Goal: Task Accomplishment & Management: Manage account settings

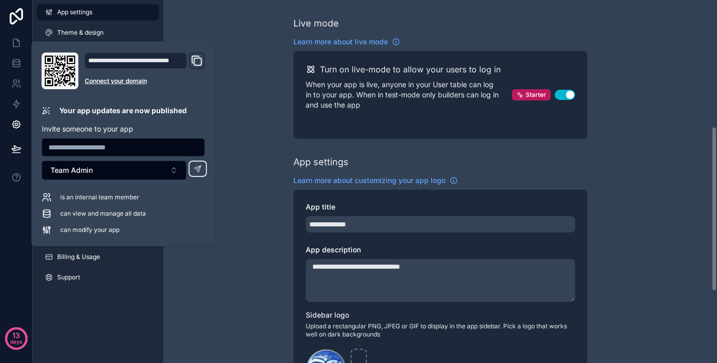
scroll to position [279, 0]
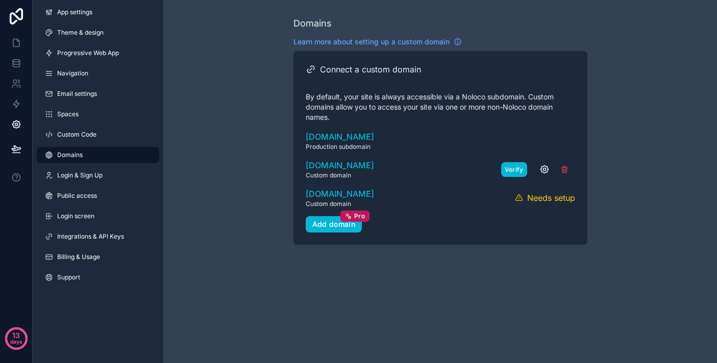
click at [513, 171] on button "Verify" at bounding box center [514, 169] width 26 height 15
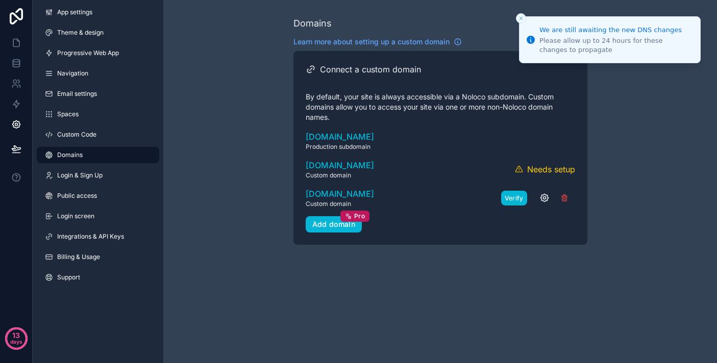
click at [521, 198] on button "Verify" at bounding box center [514, 198] width 26 height 15
click at [544, 169] on icon "scrollable content" at bounding box center [544, 169] width 10 height 10
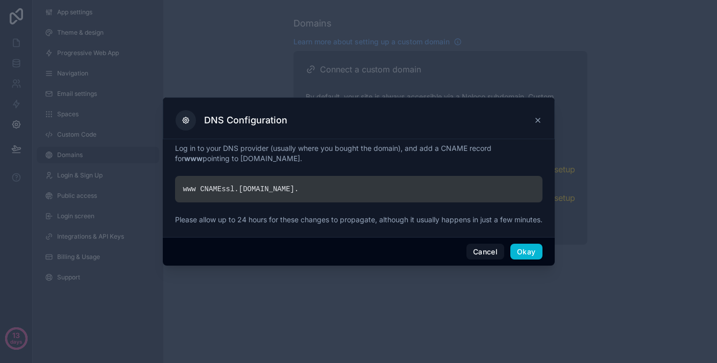
click at [461, 189] on div "www CNAME ssl. [DOMAIN_NAME] ." at bounding box center [358, 189] width 367 height 27
click at [485, 254] on button "Cancel" at bounding box center [485, 252] width 38 height 16
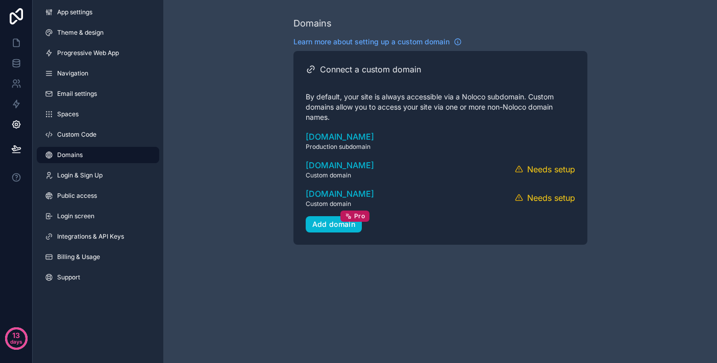
click at [472, 277] on div "Domains Learn more about setting up a custom domain Connect a custom domain By …" at bounding box center [440, 181] width 554 height 363
click at [18, 37] on link at bounding box center [16, 43] width 32 height 20
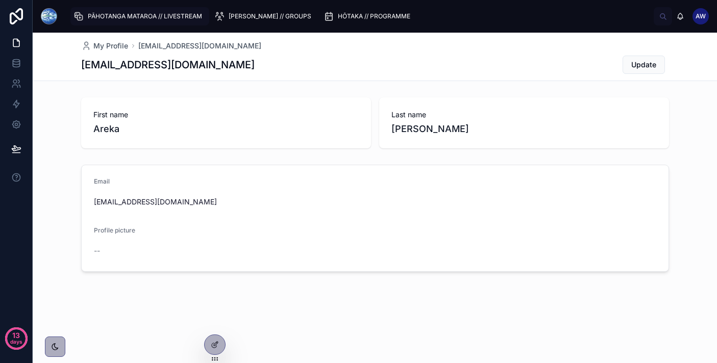
click at [130, 12] on div "PĀHOTANGA MATAROA // LIVESTREAM" at bounding box center [139, 16] width 133 height 16
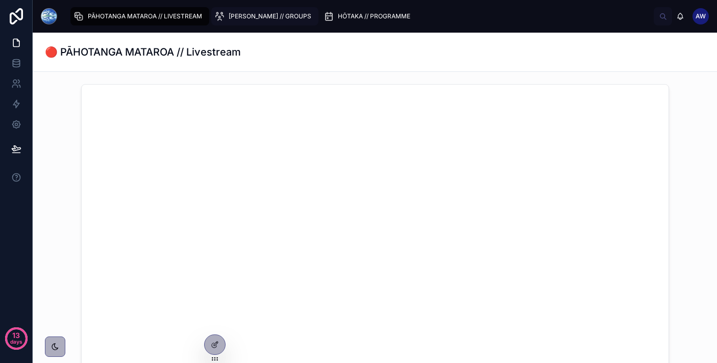
click at [243, 23] on div "[PERSON_NAME] // GROUPS" at bounding box center [264, 16] width 101 height 16
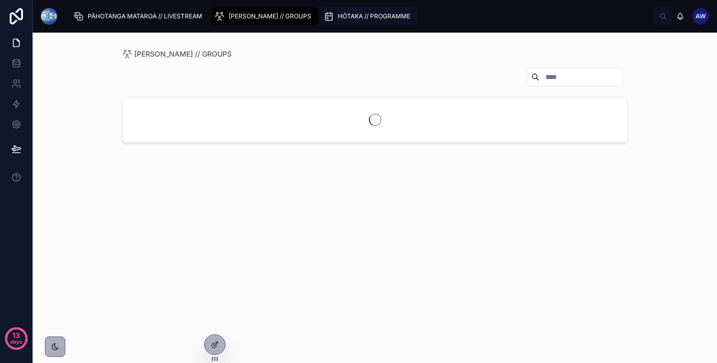
click at [335, 11] on div "HŌTAKA // PROGRAMME" at bounding box center [369, 16] width 91 height 16
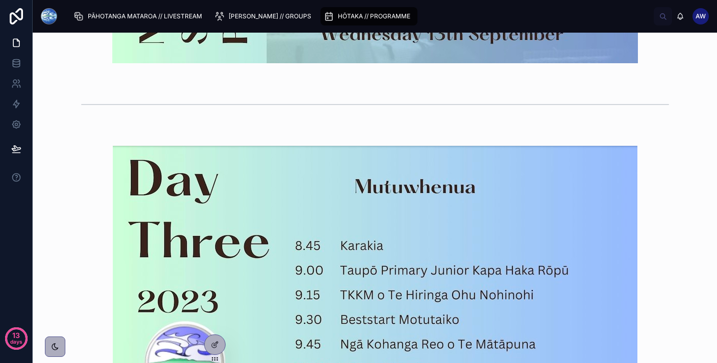
scroll to position [1733, 0]
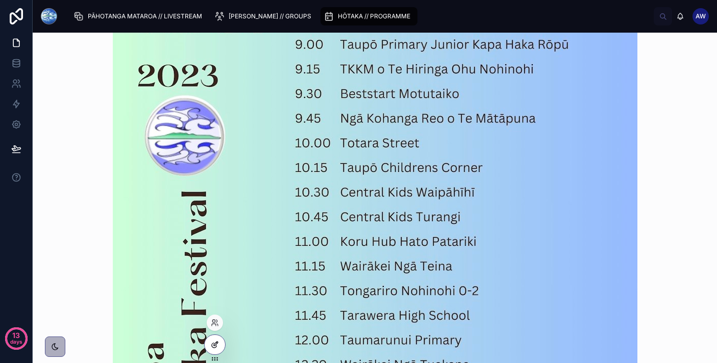
click at [207, 346] on div at bounding box center [215, 344] width 20 height 19
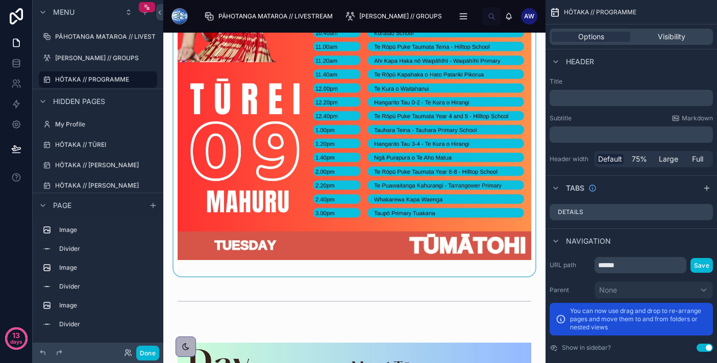
scroll to position [308, 0]
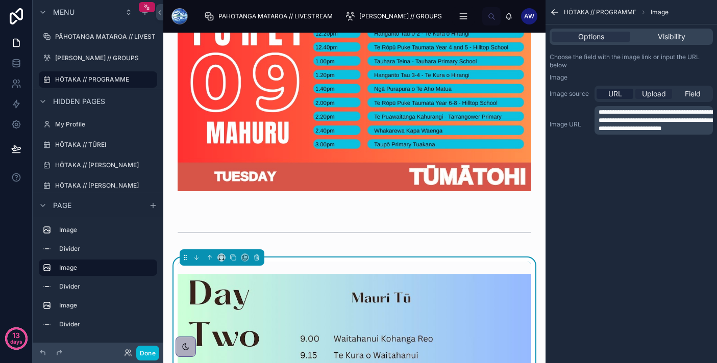
click at [647, 93] on span "Upload" at bounding box center [654, 94] width 24 height 10
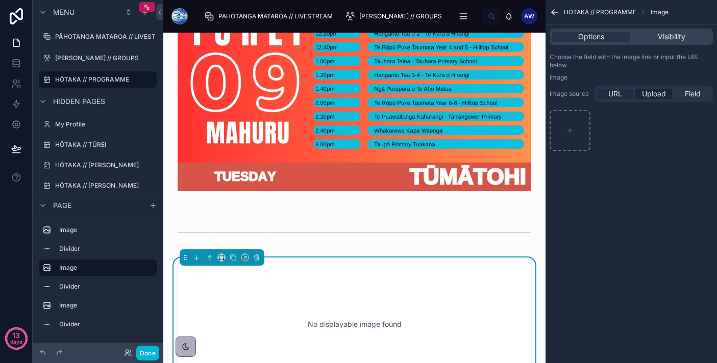
click at [619, 95] on span "URL" at bounding box center [615, 94] width 14 height 10
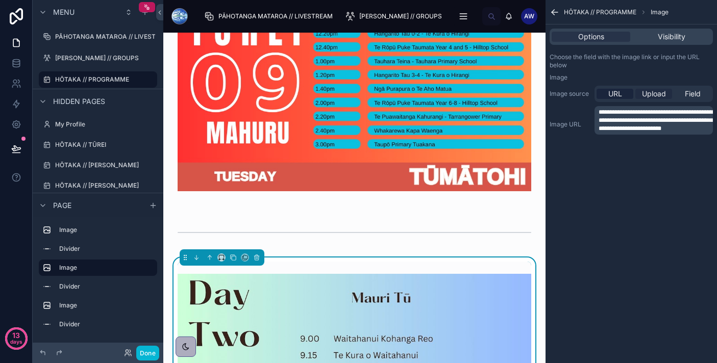
click at [648, 95] on span "Upload" at bounding box center [654, 94] width 24 height 10
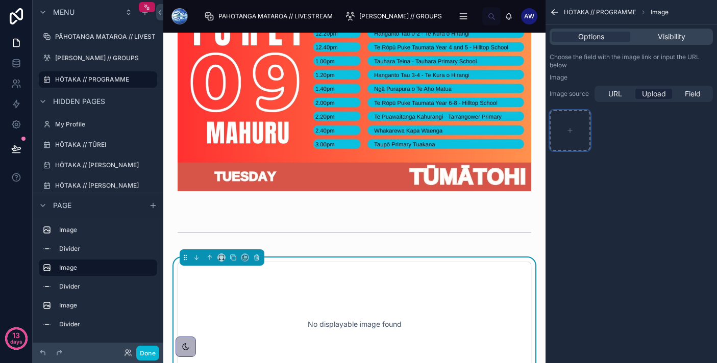
click at [567, 138] on div "scrollable content" at bounding box center [570, 130] width 41 height 41
type input "**********"
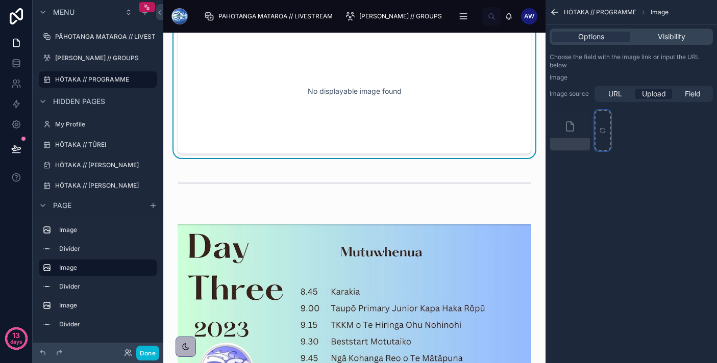
scroll to position [564, 0]
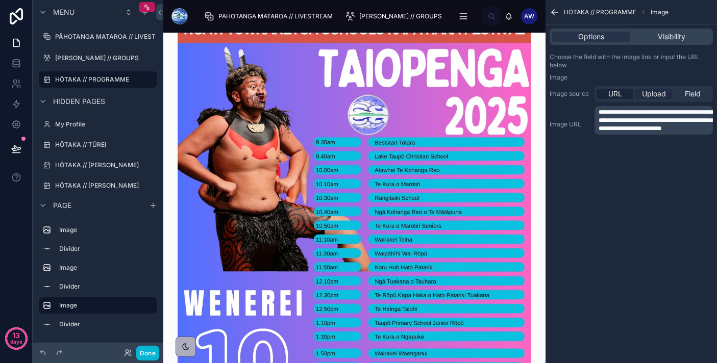
click at [656, 93] on span "Upload" at bounding box center [654, 94] width 24 height 10
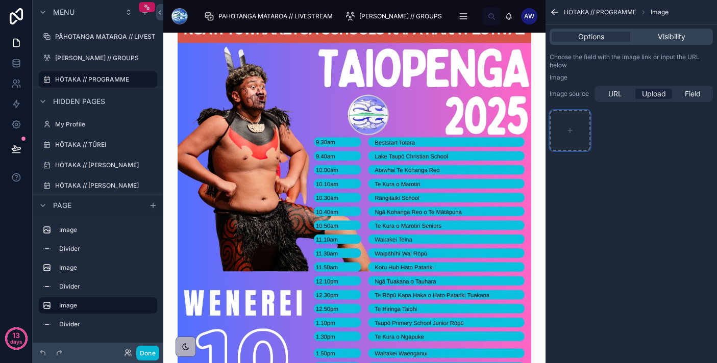
click at [586, 123] on div "scrollable content" at bounding box center [570, 130] width 41 height 41
type input "**********"
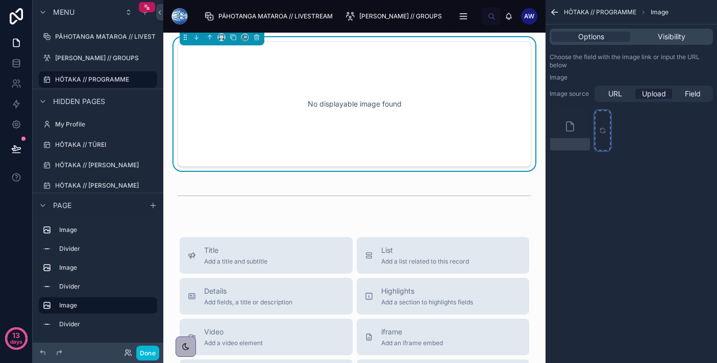
scroll to position [1037, 0]
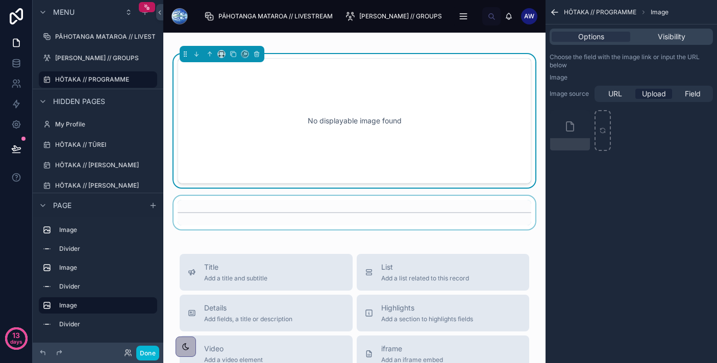
click at [447, 216] on div at bounding box center [354, 213] width 366 height 34
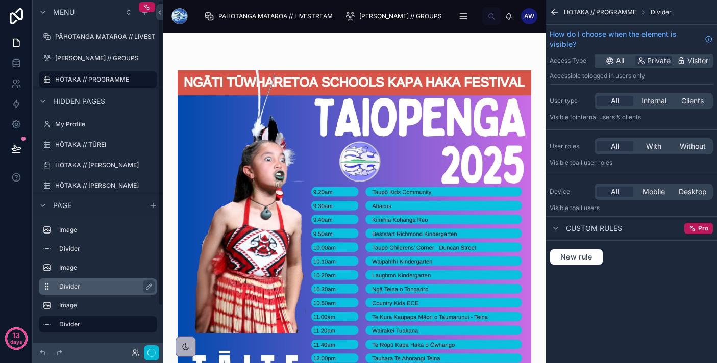
scroll to position [51, 0]
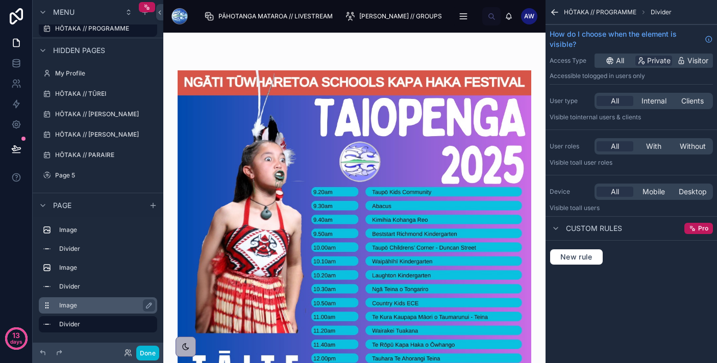
click at [121, 308] on label "Image" at bounding box center [104, 306] width 90 height 8
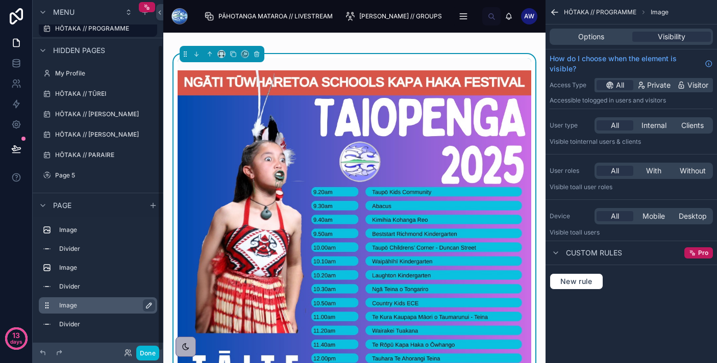
click at [145, 304] on icon "scrollable content" at bounding box center [149, 306] width 8 height 8
click at [129, 295] on div "scrollable content" at bounding box center [98, 295] width 106 height 1
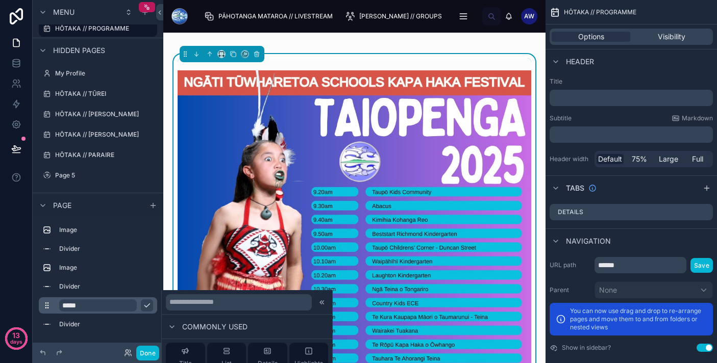
click at [121, 307] on input "*****" at bounding box center [98, 306] width 78 height 12
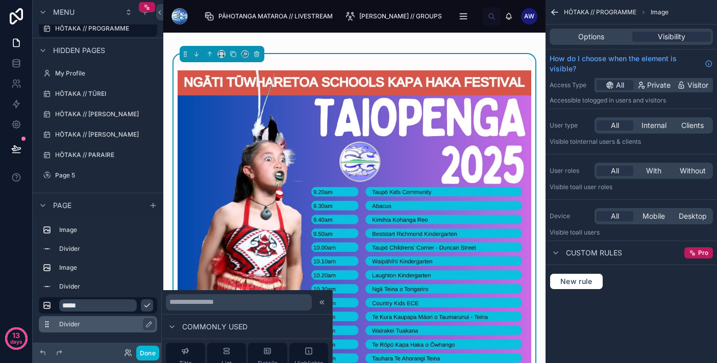
click at [114, 323] on label "Divider" at bounding box center [104, 325] width 90 height 8
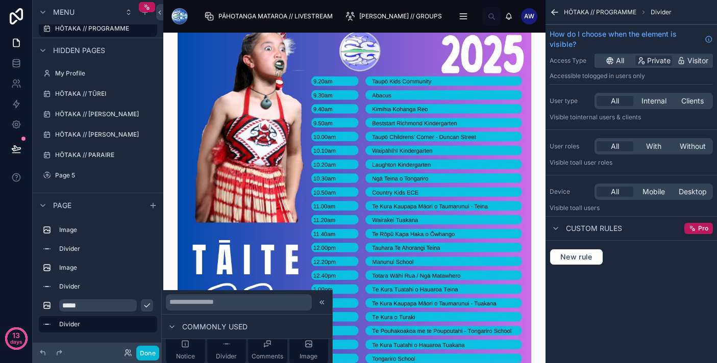
scroll to position [95, 0]
click at [306, 353] on div "Image" at bounding box center [309, 355] width 18 height 20
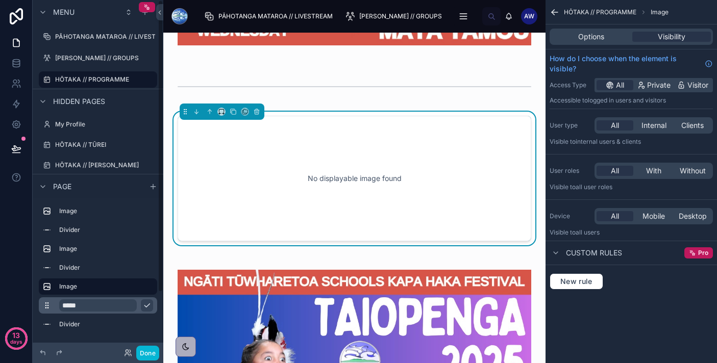
scroll to position [959, 0]
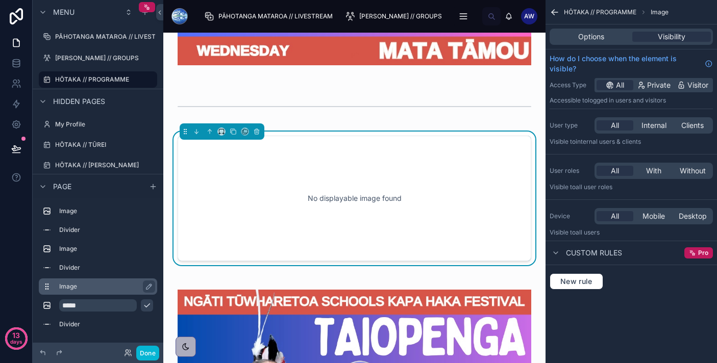
click at [70, 289] on label "Image" at bounding box center [104, 287] width 90 height 8
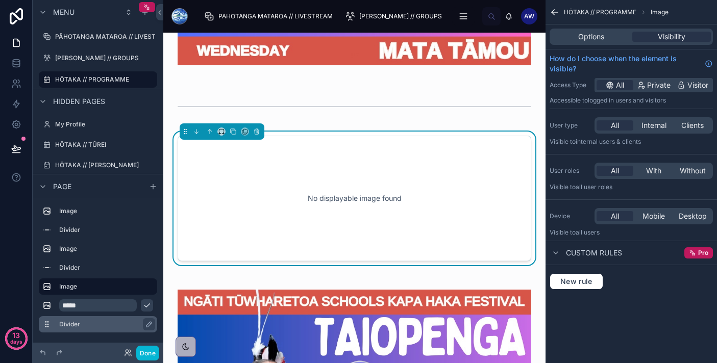
click at [53, 325] on div "Divider" at bounding box center [98, 324] width 118 height 16
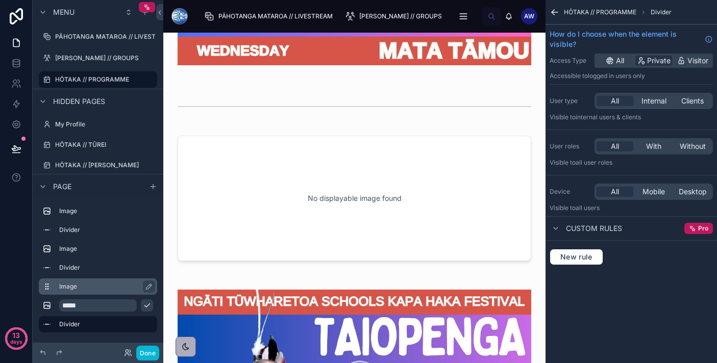
click at [131, 289] on label "Image" at bounding box center [104, 287] width 90 height 8
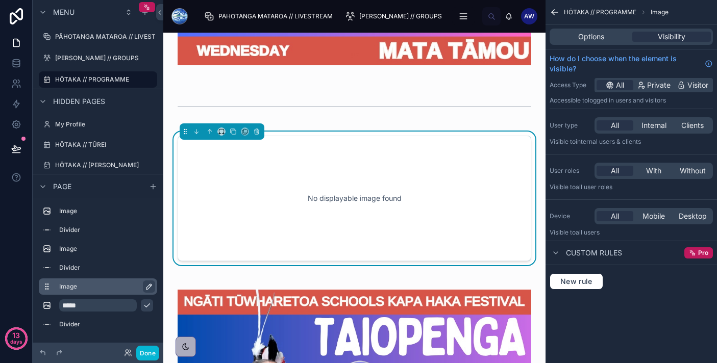
click at [149, 286] on icon "scrollable content" at bounding box center [149, 287] width 8 height 8
click at [119, 286] on input "*****" at bounding box center [98, 287] width 78 height 12
click at [159, 286] on div "Menu PĀHOTANGA MATAROA // LIVESTREAM [PERSON_NAME] // GROUPS HŌTAKA // PROGRAMM…" at bounding box center [98, 175] width 131 height 351
click at [81, 262] on div "Divider" at bounding box center [106, 268] width 94 height 12
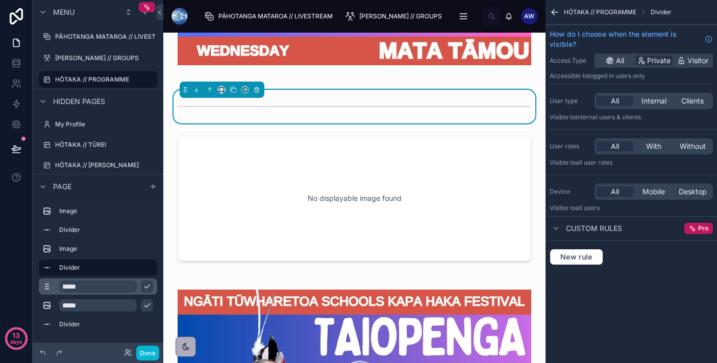
click at [47, 290] on icon "scrollable content" at bounding box center [47, 287] width 8 height 8
click at [65, 286] on input "*****" at bounding box center [98, 287] width 78 height 12
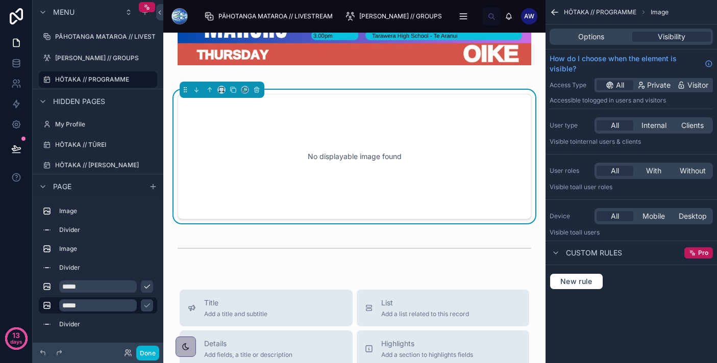
scroll to position [1417, 0]
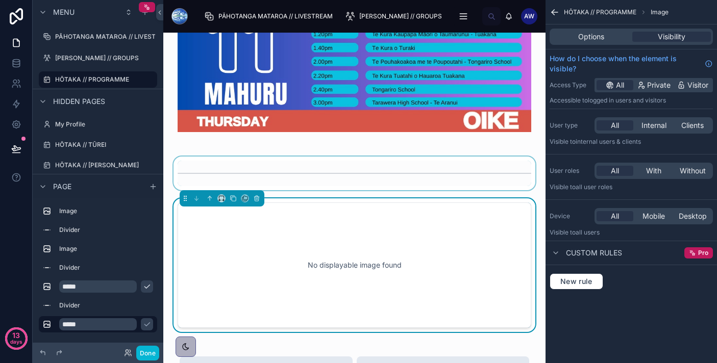
click at [236, 166] on div at bounding box center [354, 174] width 366 height 34
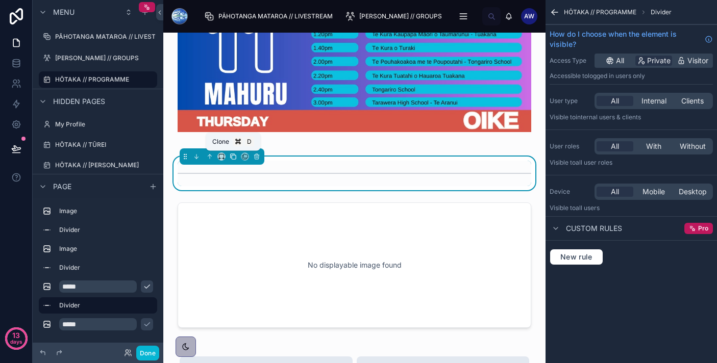
click at [232, 157] on icon at bounding box center [234, 157] width 4 height 4
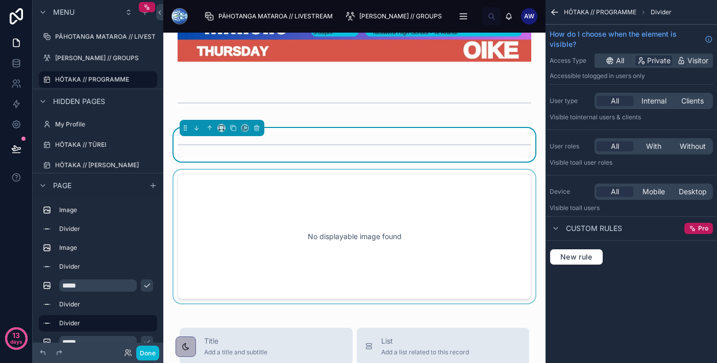
scroll to position [1500, 0]
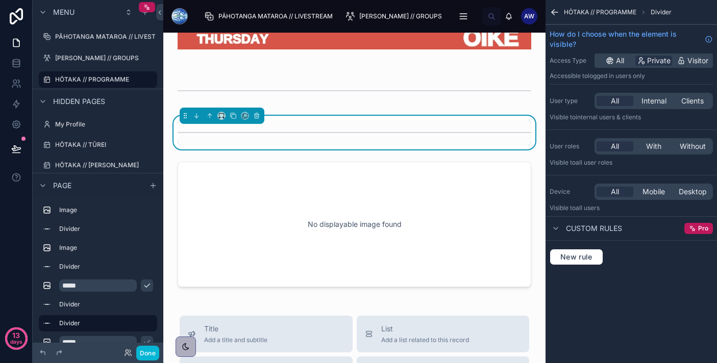
click at [262, 131] on div at bounding box center [355, 133] width 354 height 26
drag, startPoint x: 256, startPoint y: 136, endPoint x: 253, endPoint y: 293, distance: 157.7
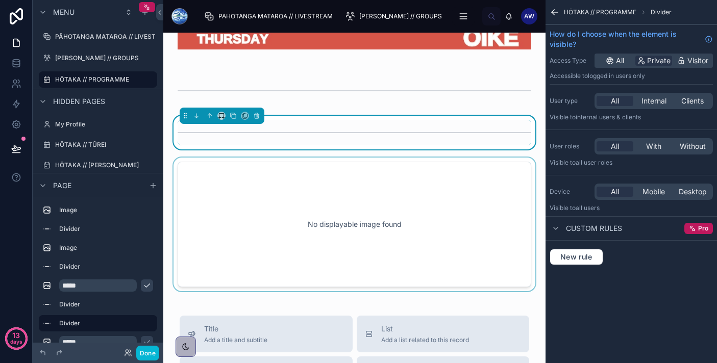
click at [329, 227] on div at bounding box center [354, 225] width 366 height 134
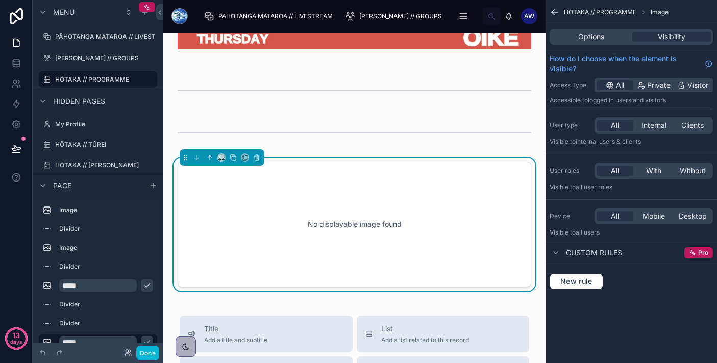
click at [290, 186] on div "No displayable image found" at bounding box center [354, 225] width 320 height 92
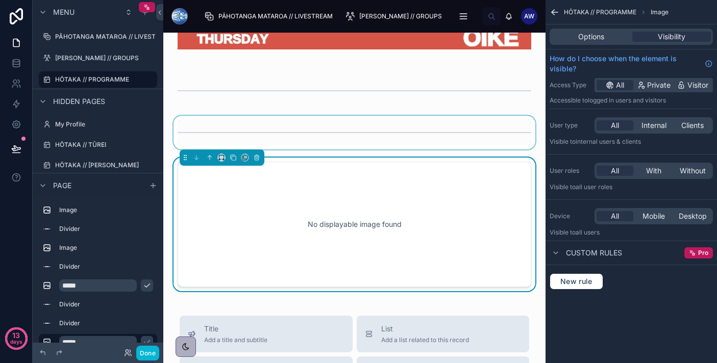
click at [253, 138] on div at bounding box center [354, 133] width 366 height 34
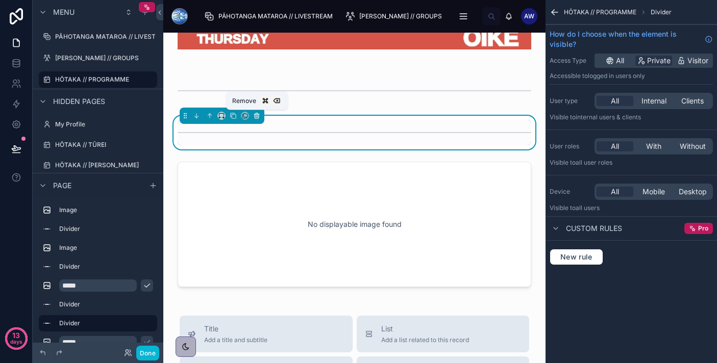
click at [258, 114] on icon at bounding box center [256, 114] width 5 height 0
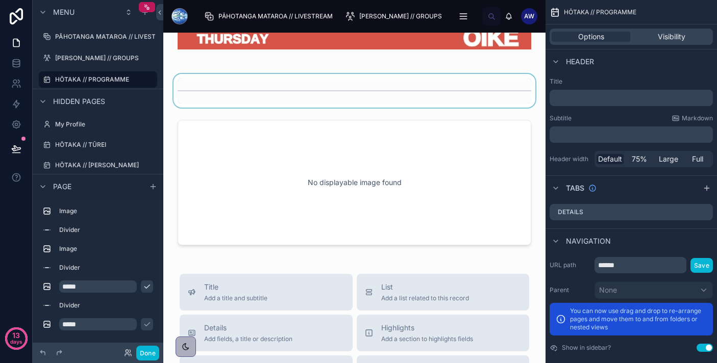
click at [390, 104] on div at bounding box center [354, 91] width 366 height 34
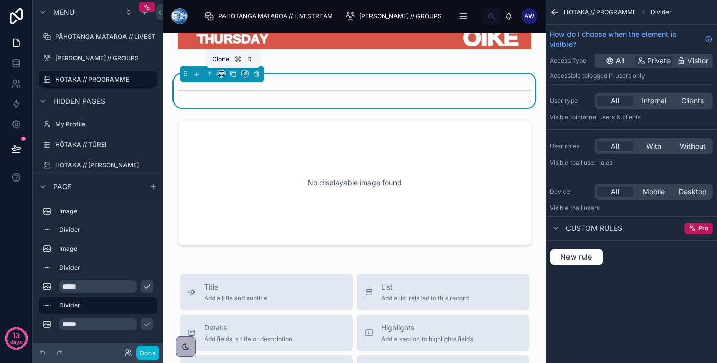
click at [233, 72] on icon at bounding box center [233, 73] width 7 height 7
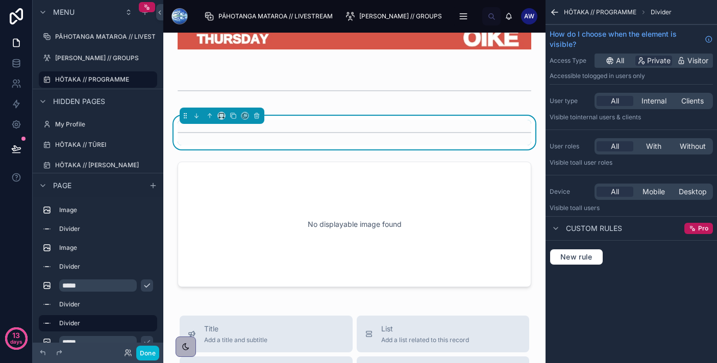
click at [193, 143] on div at bounding box center [355, 133] width 354 height 26
click at [184, 136] on div at bounding box center [355, 133] width 354 height 26
click at [197, 117] on icon at bounding box center [198, 117] width 2 height 2
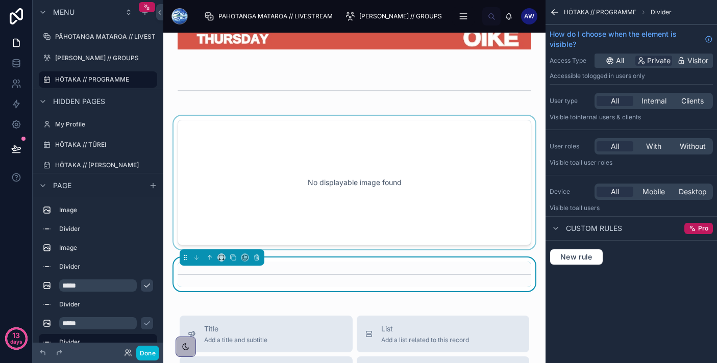
click at [330, 180] on div at bounding box center [354, 183] width 366 height 134
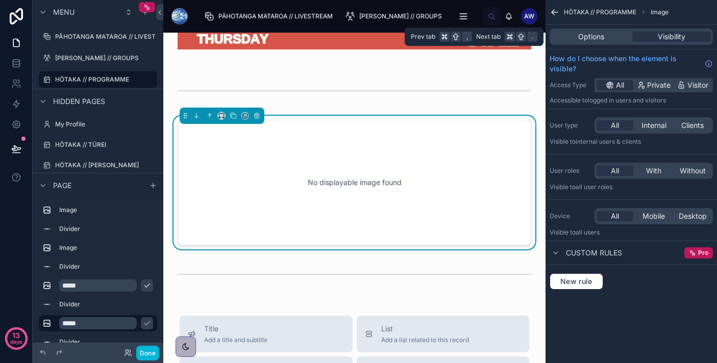
click at [604, 42] on div "Options Visibility" at bounding box center [631, 37] width 163 height 16
click at [604, 38] on span "Options" at bounding box center [591, 37] width 26 height 10
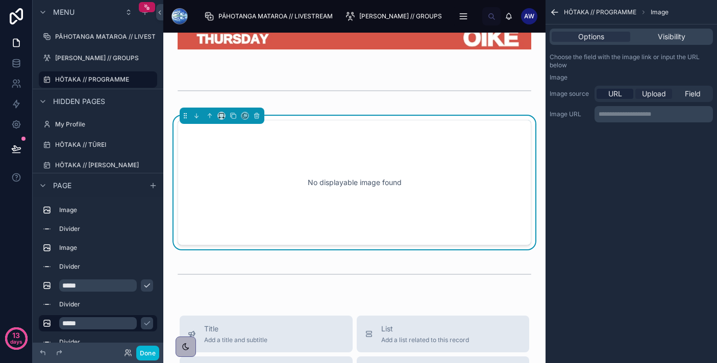
click at [654, 93] on span "Upload" at bounding box center [654, 94] width 24 height 10
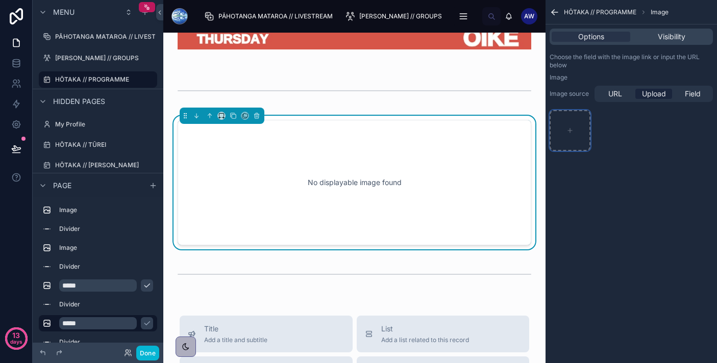
click at [585, 125] on div "scrollable content" at bounding box center [570, 130] width 41 height 41
type input "**********"
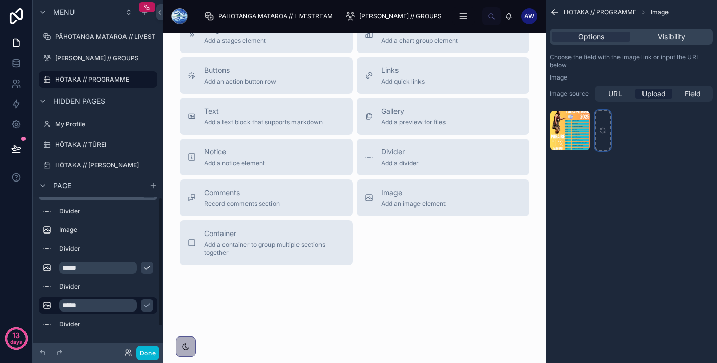
scroll to position [0, 0]
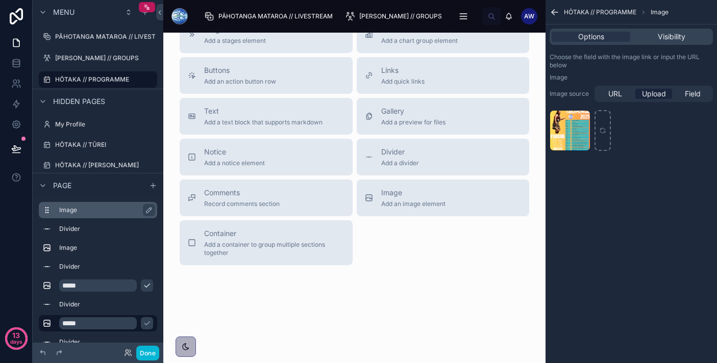
click at [100, 211] on label "Image" at bounding box center [104, 210] width 90 height 8
click at [115, 210] on label "Image" at bounding box center [104, 210] width 90 height 8
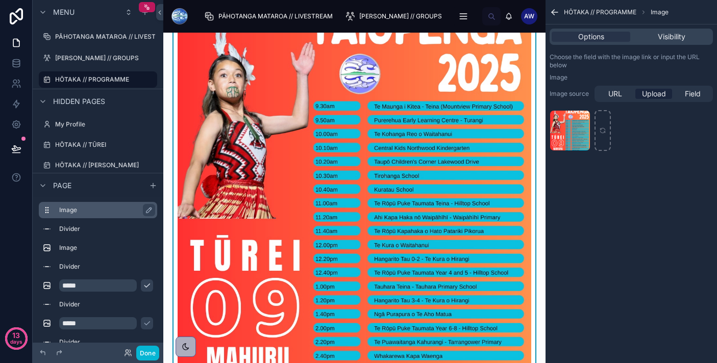
scroll to position [80, 0]
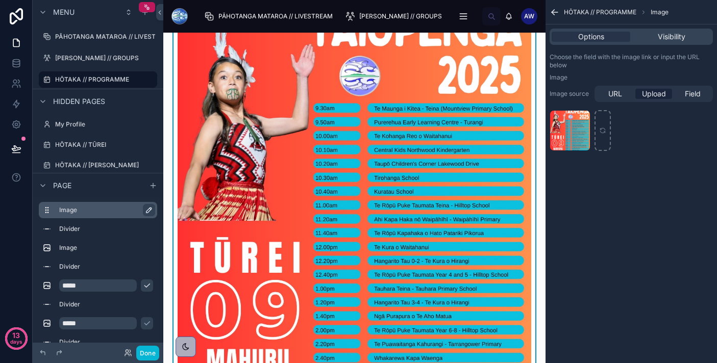
click at [148, 211] on icon "scrollable content" at bounding box center [149, 210] width 8 height 8
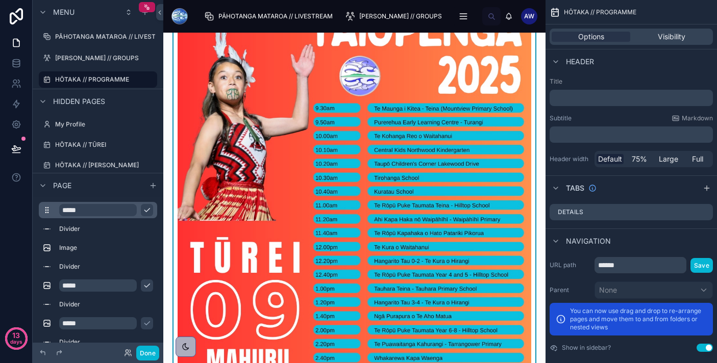
click at [117, 210] on input "*****" at bounding box center [98, 210] width 78 height 12
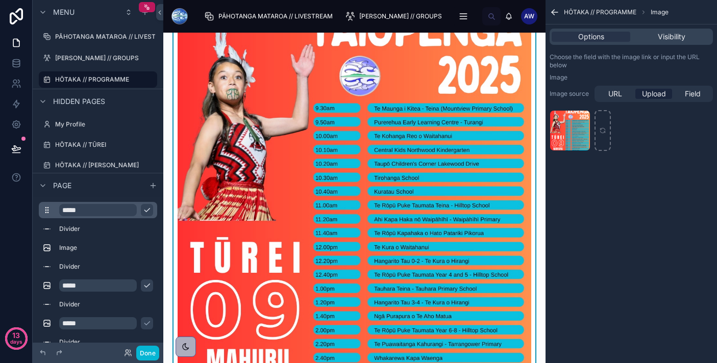
type input "*****"
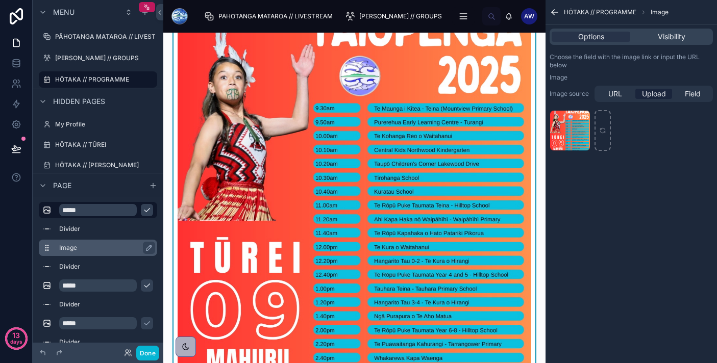
click at [89, 250] on label "Image" at bounding box center [104, 248] width 90 height 8
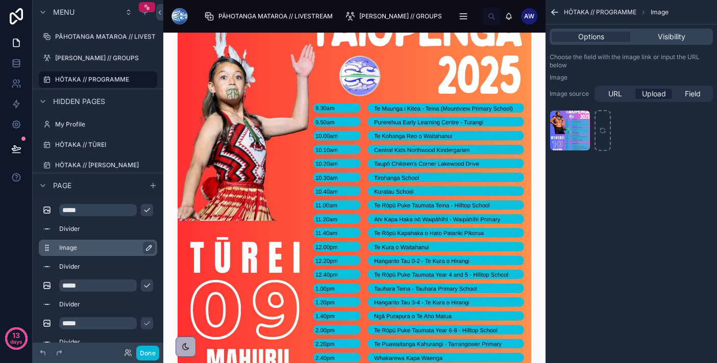
click at [153, 250] on icon "scrollable content" at bounding box center [149, 248] width 8 height 8
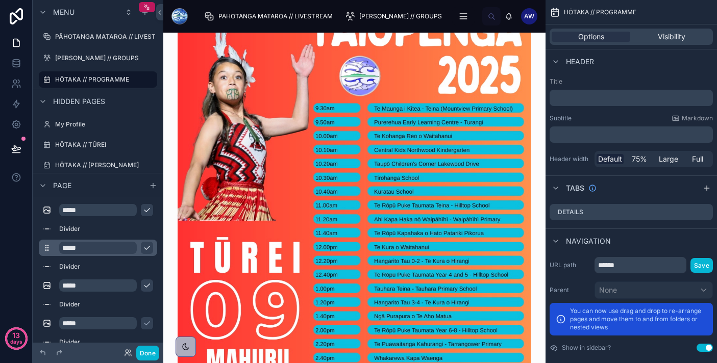
click at [122, 247] on input "*****" at bounding box center [98, 248] width 78 height 12
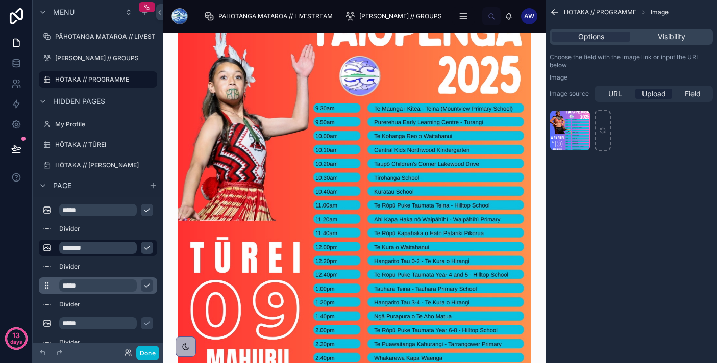
type input "*******"
click at [102, 289] on input "*****" at bounding box center [98, 286] width 78 height 12
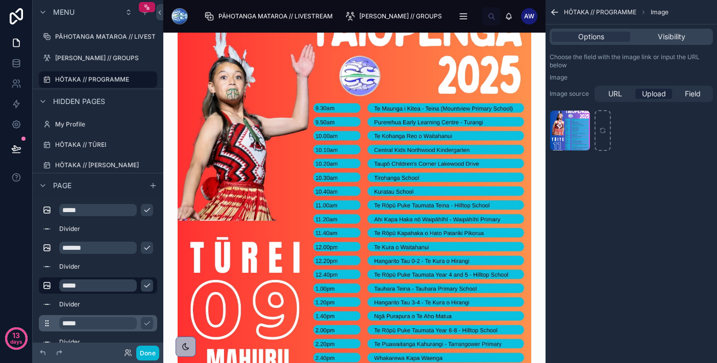
type input "*****"
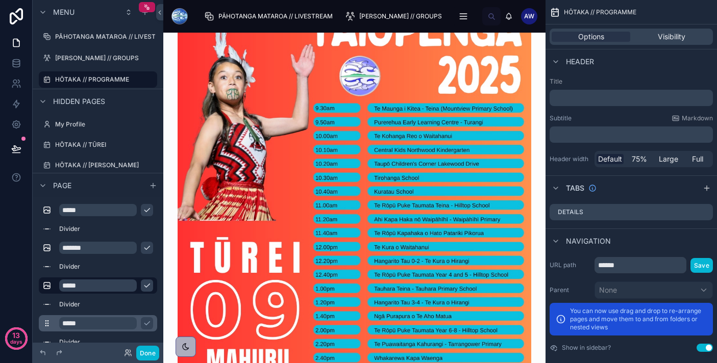
click at [109, 328] on input "*****" at bounding box center [98, 323] width 78 height 12
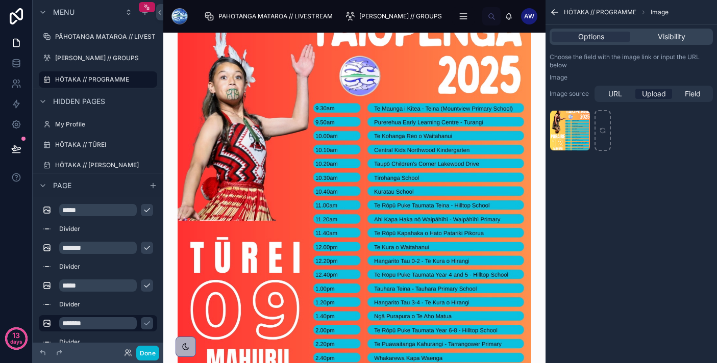
type input "*******"
click at [150, 214] on icon "scrollable content" at bounding box center [147, 210] width 8 height 8
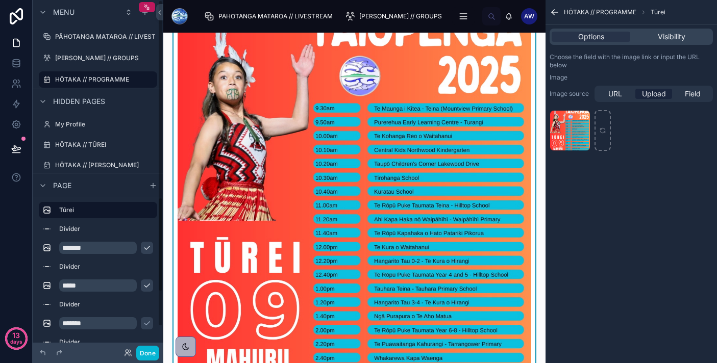
click at [149, 247] on icon "scrollable content" at bounding box center [147, 248] width 8 height 8
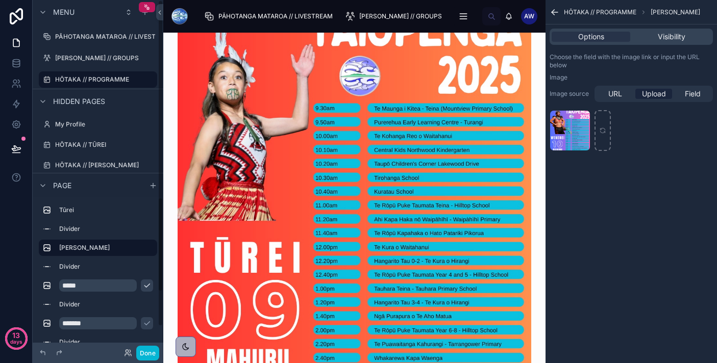
click at [150, 288] on icon "scrollable content" at bounding box center [147, 286] width 8 height 8
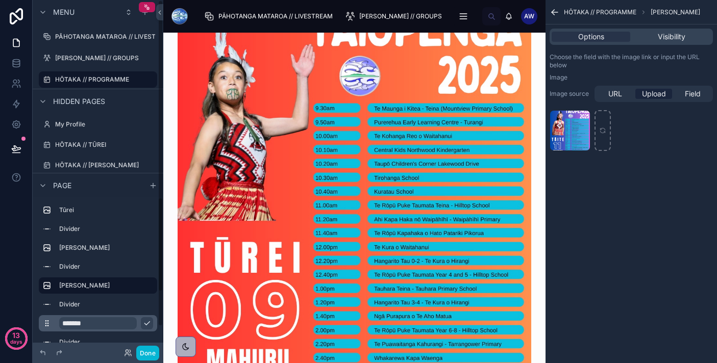
click at [149, 324] on icon "scrollable content" at bounding box center [147, 324] width 8 height 8
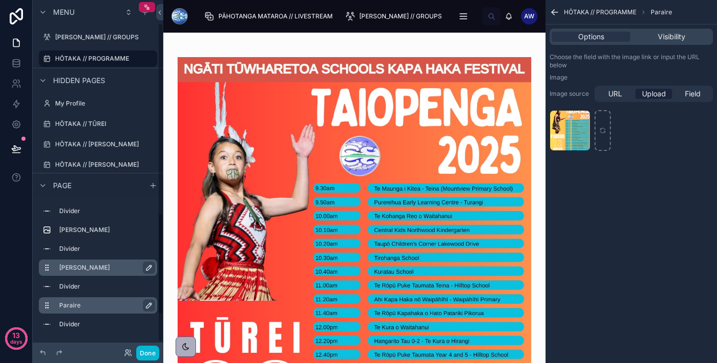
scroll to position [30, 0]
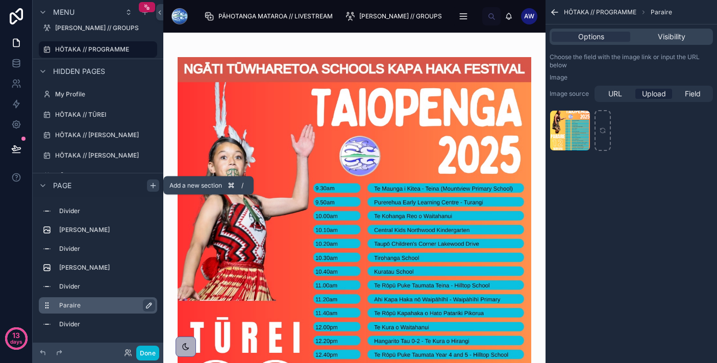
click at [154, 182] on icon "scrollable content" at bounding box center [153, 186] width 8 height 8
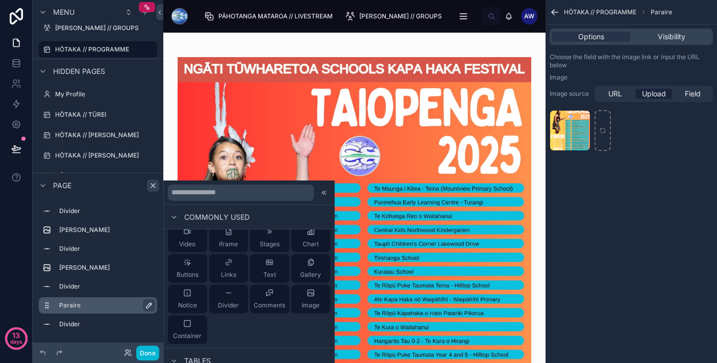
scroll to position [44, 0]
click at [189, 323] on icon at bounding box center [187, 320] width 6 height 6
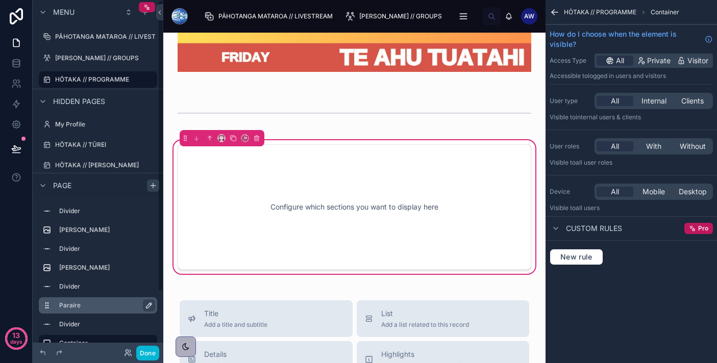
scroll to position [2011, 0]
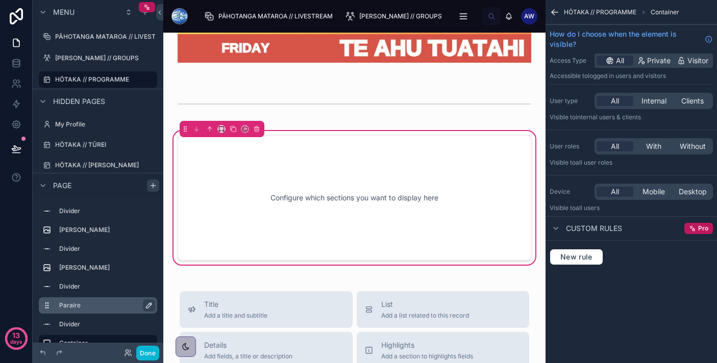
click at [340, 226] on div "Configure which sections you want to display here" at bounding box center [354, 198] width 320 height 92
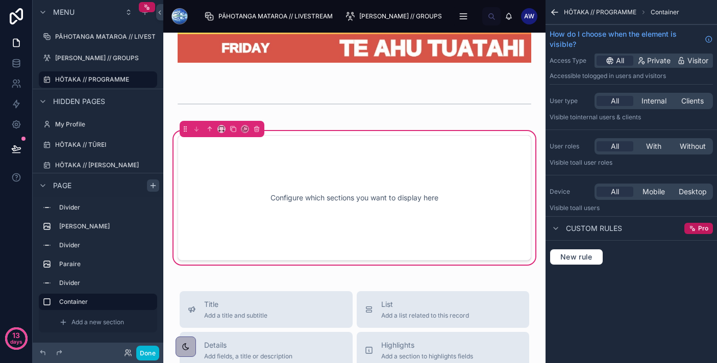
click at [265, 217] on div "Configure which sections you want to display here" at bounding box center [354, 198] width 320 height 92
click at [315, 183] on div "Configure which sections you want to display here" at bounding box center [354, 198] width 320 height 92
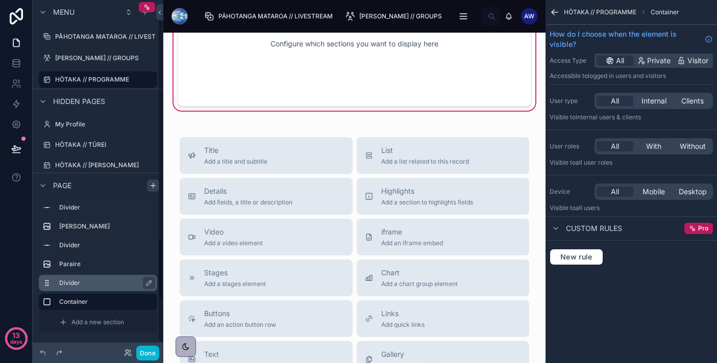
scroll to position [71, 0]
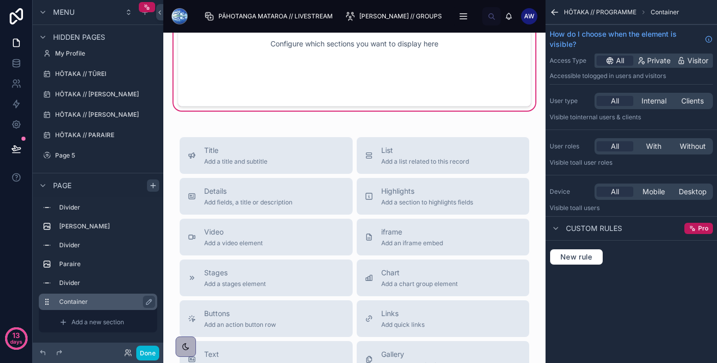
click at [93, 305] on label "Container" at bounding box center [104, 302] width 90 height 8
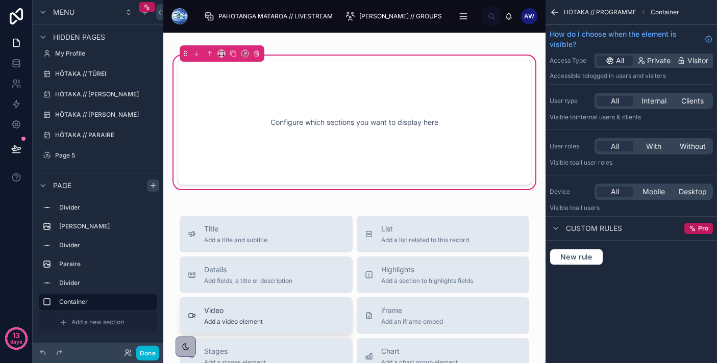
scroll to position [1868, 0]
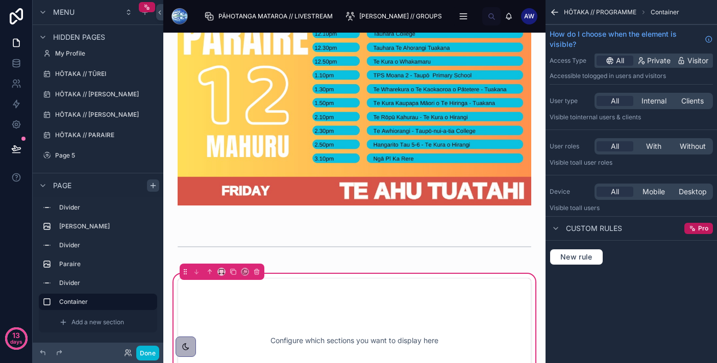
drag, startPoint x: 277, startPoint y: 243, endPoint x: 278, endPoint y: 323, distance: 79.1
click at [279, 249] on div at bounding box center [354, 247] width 366 height 34
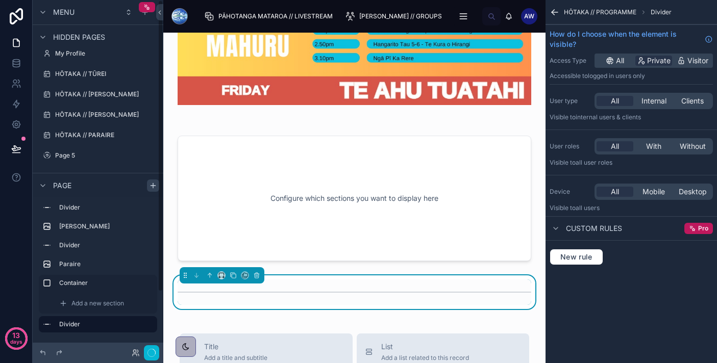
scroll to position [0, 0]
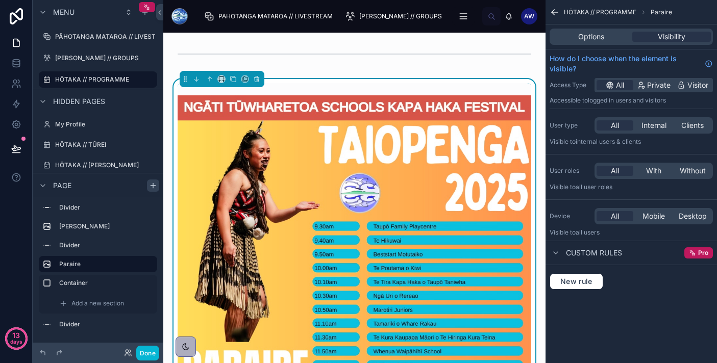
scroll to position [1520, 0]
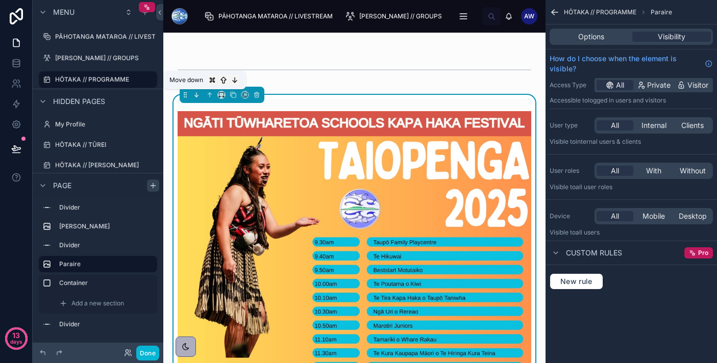
click at [197, 95] on icon at bounding box center [197, 95] width 0 height 4
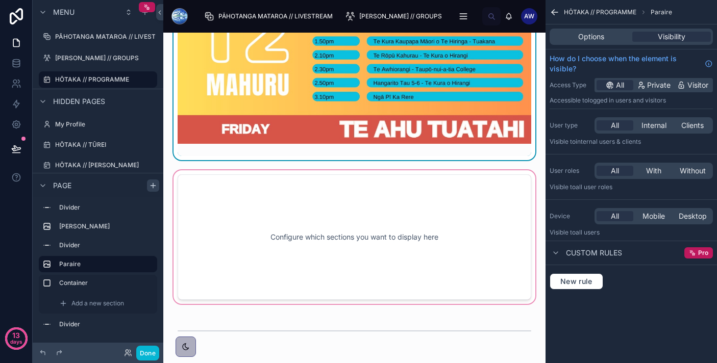
scroll to position [1930, 0]
click at [259, 219] on div at bounding box center [354, 237] width 366 height 138
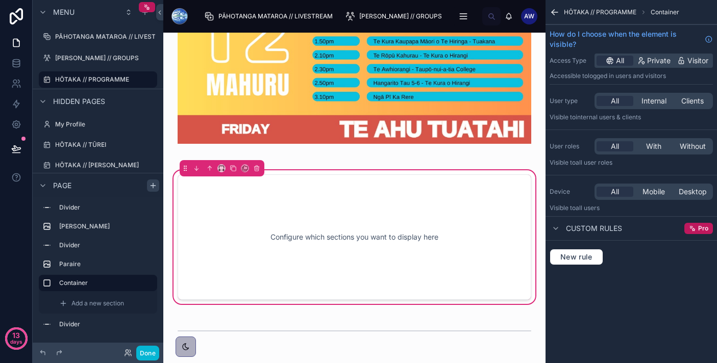
click at [555, 14] on icon "scrollable content" at bounding box center [555, 12] width 10 height 10
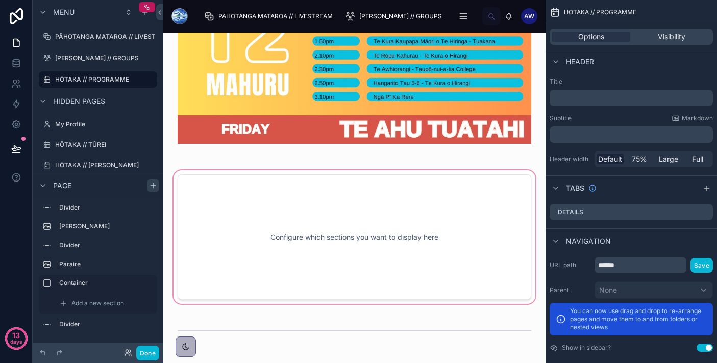
click at [474, 192] on div at bounding box center [354, 237] width 366 height 138
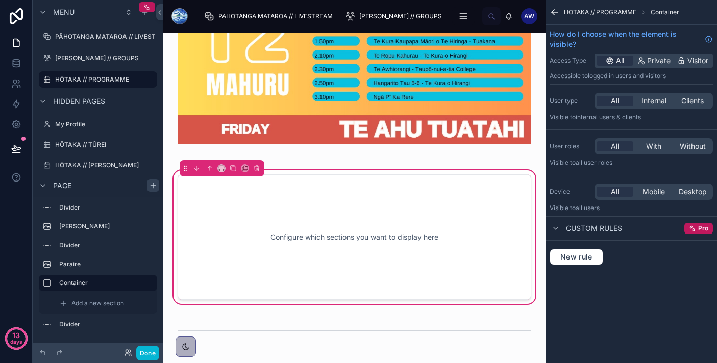
click at [666, 13] on span "Container" at bounding box center [665, 12] width 29 height 8
click at [91, 283] on label "Container" at bounding box center [104, 283] width 90 height 8
click at [148, 285] on icon "scrollable content" at bounding box center [148, 283] width 5 height 5
click at [148, 285] on icon "scrollable content" at bounding box center [147, 283] width 8 height 8
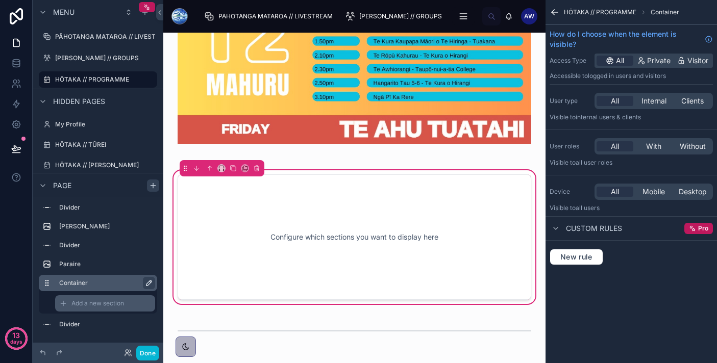
scroll to position [71, 0]
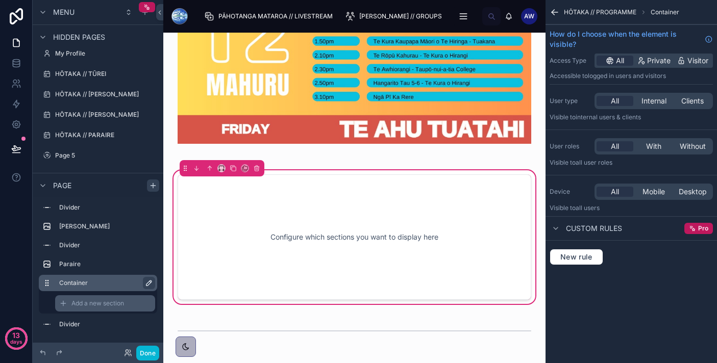
click at [94, 298] on div "Add a new section" at bounding box center [105, 304] width 100 height 16
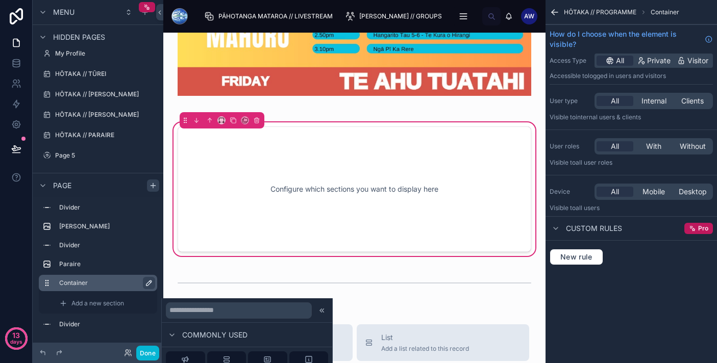
scroll to position [2016, 0]
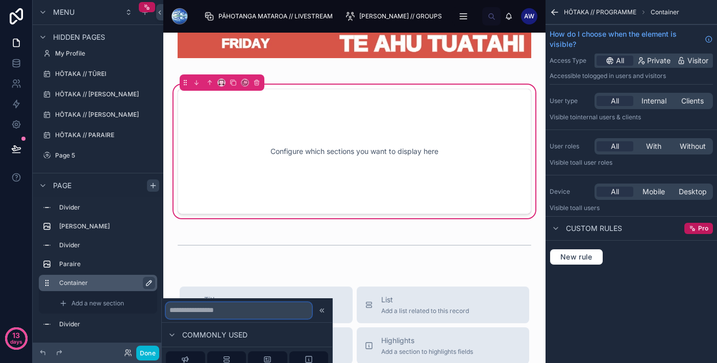
click at [241, 314] on input "text" at bounding box center [239, 311] width 146 height 16
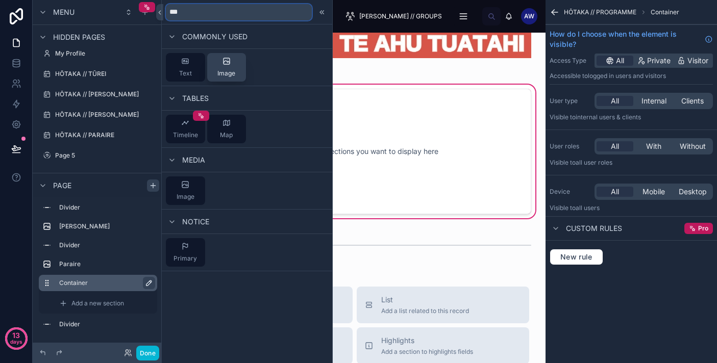
type input "***"
click at [227, 69] on div "Image" at bounding box center [226, 67] width 18 height 20
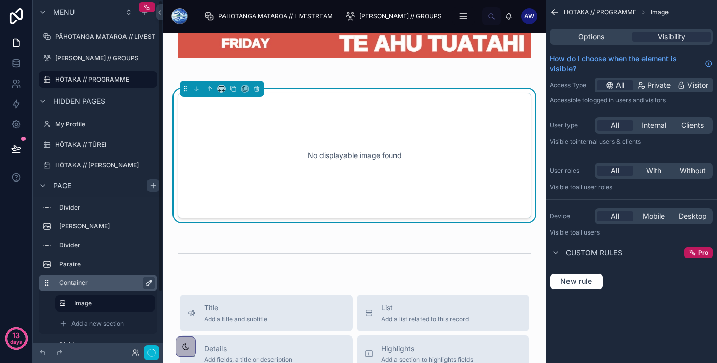
scroll to position [1973, 0]
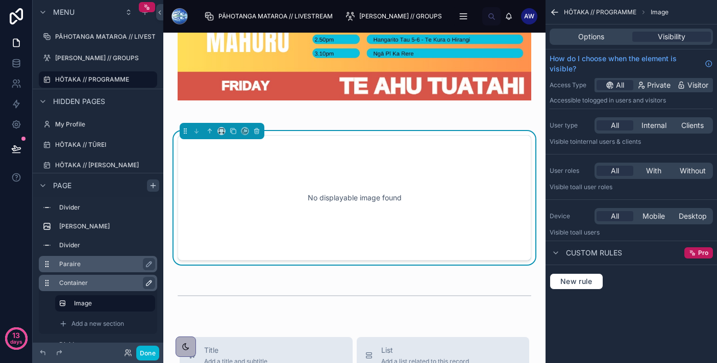
click at [119, 262] on label "Paraire" at bounding box center [104, 264] width 90 height 8
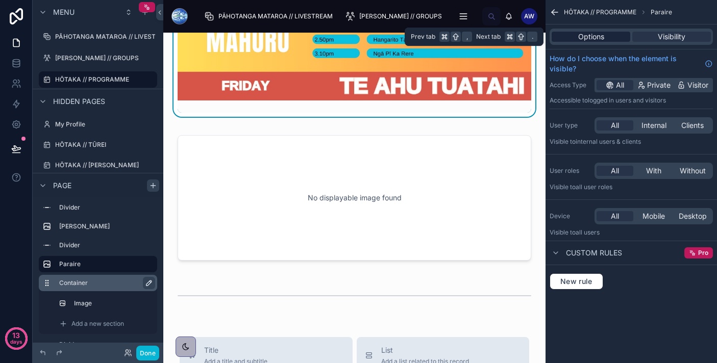
click at [619, 37] on div "Options" at bounding box center [591, 37] width 79 height 10
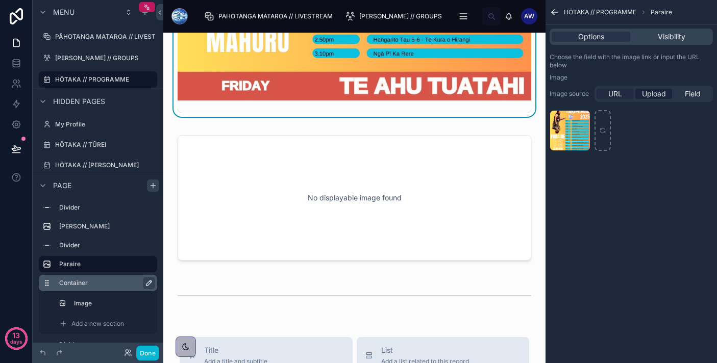
click at [623, 93] on div "URL" at bounding box center [615, 94] width 37 height 10
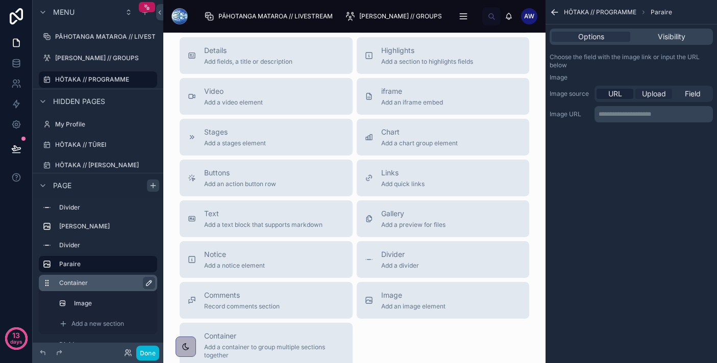
click at [655, 91] on span "Upload" at bounding box center [654, 94] width 24 height 10
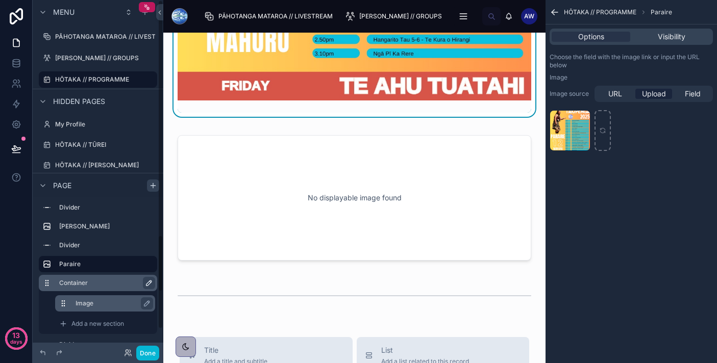
click at [94, 305] on label "Image" at bounding box center [111, 304] width 71 height 8
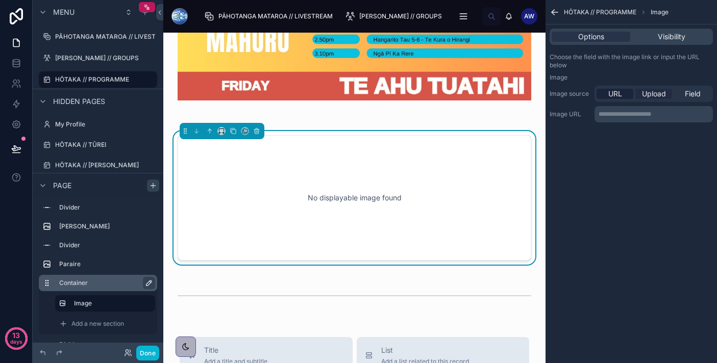
click at [658, 93] on span "Upload" at bounding box center [654, 94] width 24 height 10
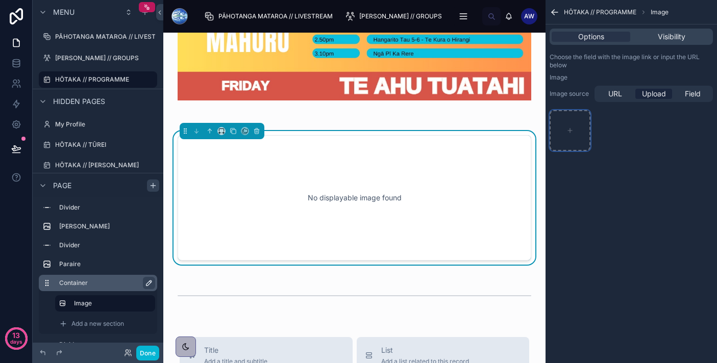
click at [568, 134] on icon "scrollable content" at bounding box center [570, 130] width 7 height 7
type input "**********"
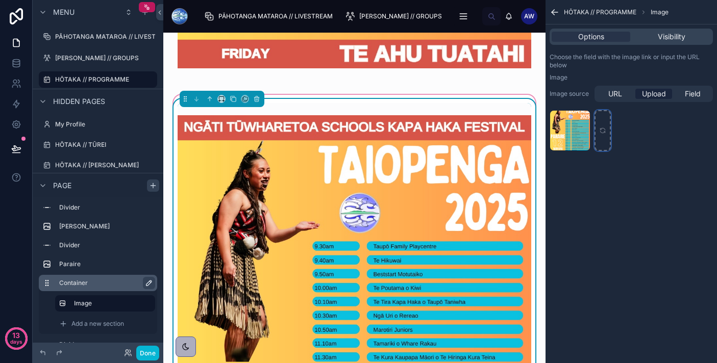
scroll to position [2006, 0]
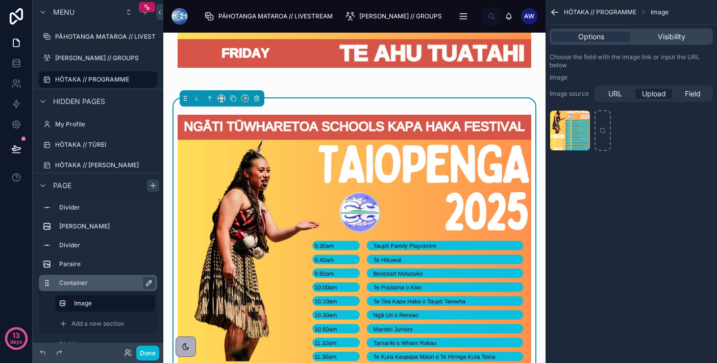
click at [405, 189] on img at bounding box center [355, 336] width 354 height 442
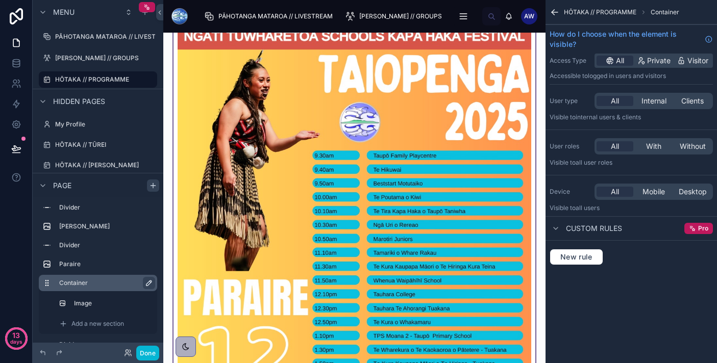
scroll to position [2119, 0]
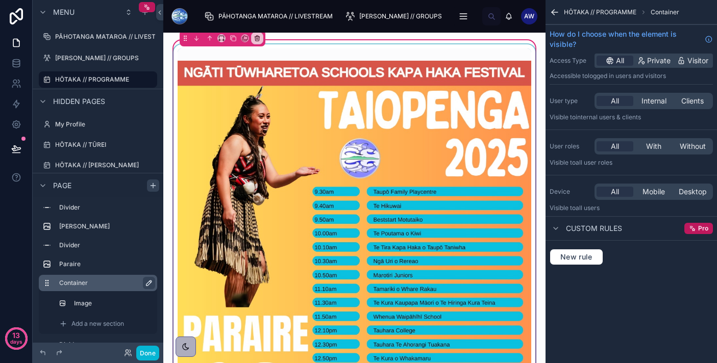
scroll to position [2065, 0]
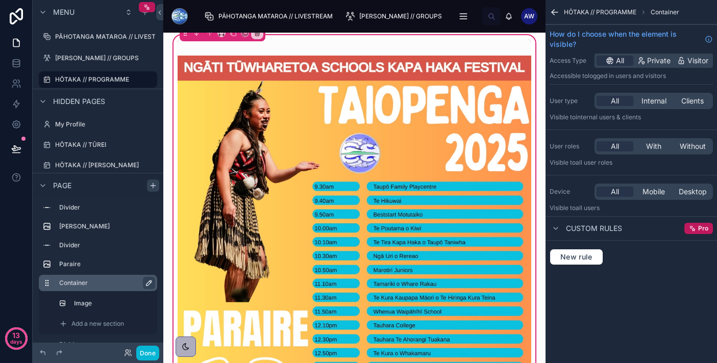
click at [114, 288] on div "Container" at bounding box center [106, 283] width 94 height 12
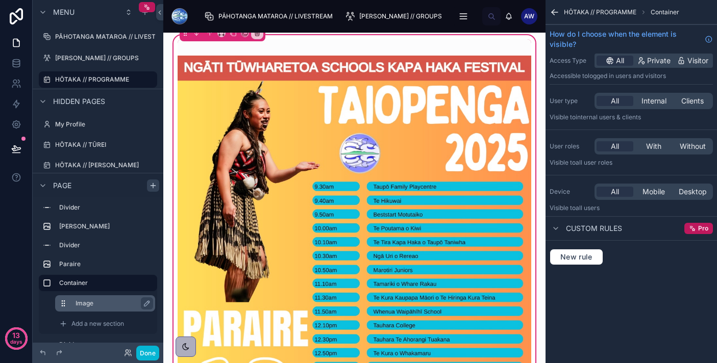
click at [102, 299] on div "Image" at bounding box center [114, 304] width 76 height 12
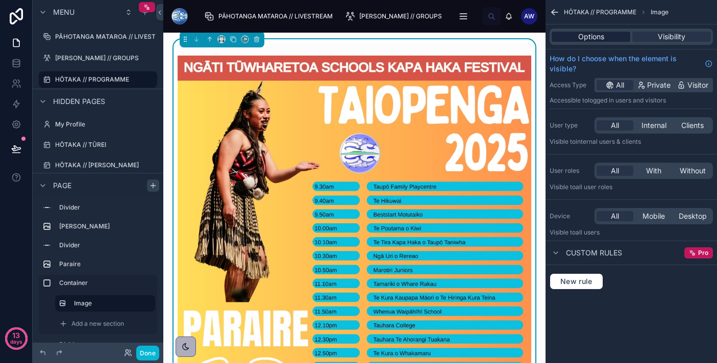
click at [609, 40] on div "Options" at bounding box center [591, 37] width 79 height 10
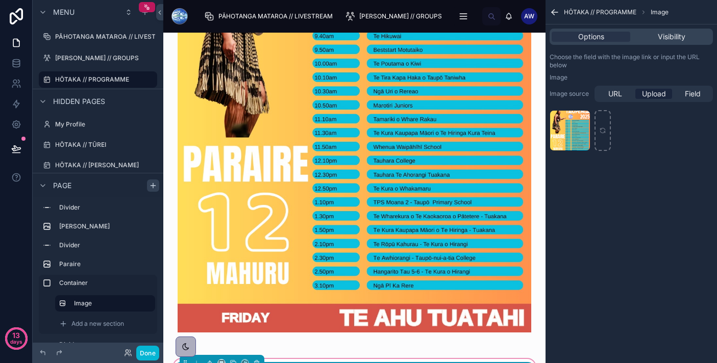
scroll to position [1741, 0]
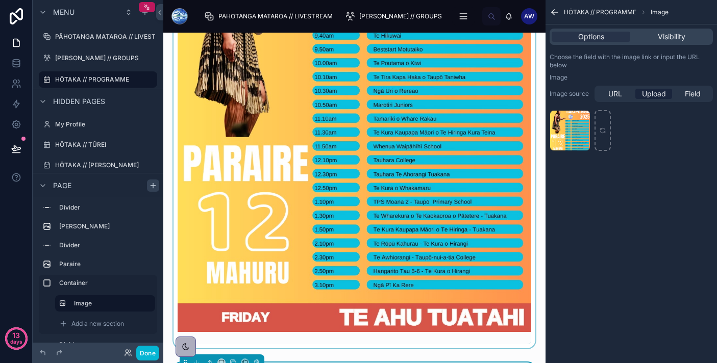
click at [499, 287] on div at bounding box center [354, 111] width 366 height 475
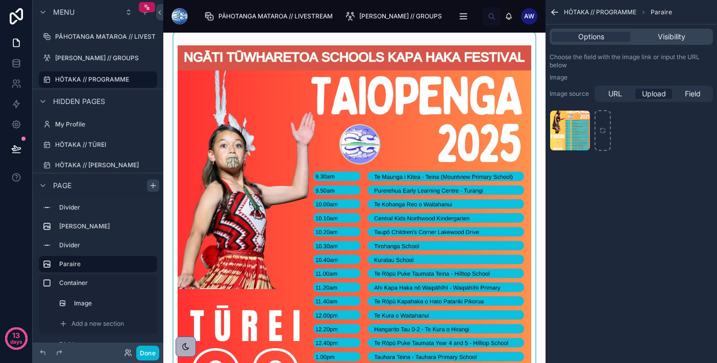
scroll to position [0, 0]
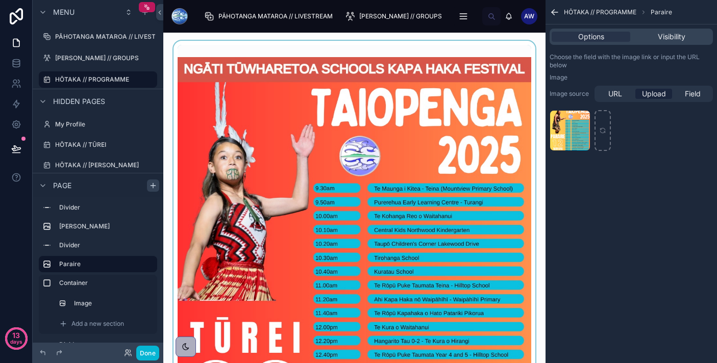
click at [372, 172] on div at bounding box center [354, 278] width 366 height 475
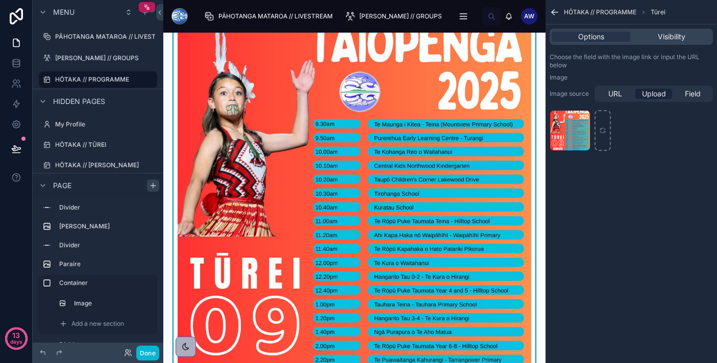
scroll to position [73, 0]
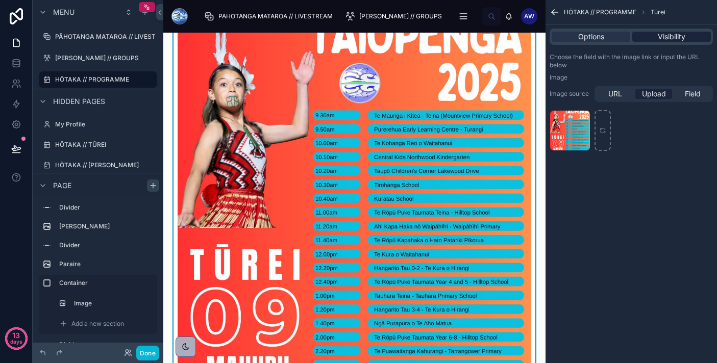
click at [679, 39] on span "Visibility" at bounding box center [672, 37] width 28 height 10
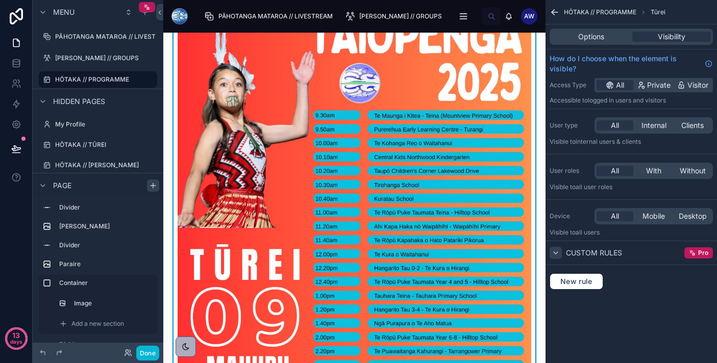
click at [557, 256] on icon "scrollable content" at bounding box center [556, 253] width 8 height 8
click at [562, 256] on div "Custom rules" at bounding box center [586, 253] width 72 height 12
click at [593, 277] on span "New rule" at bounding box center [576, 281] width 40 height 9
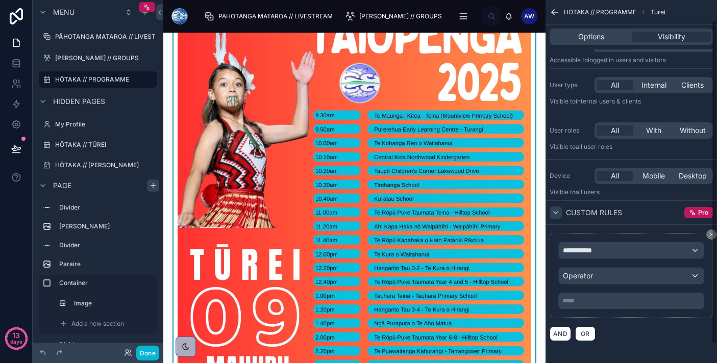
scroll to position [43, 0]
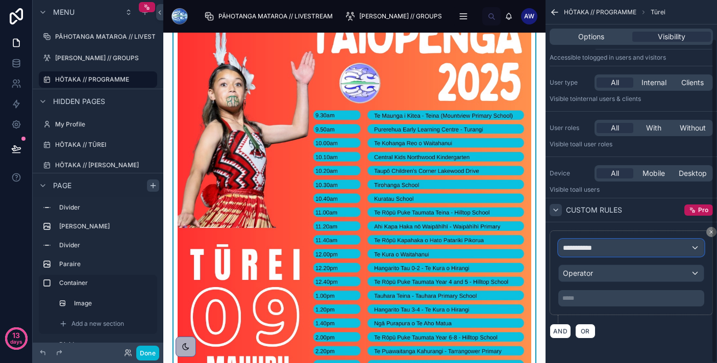
click at [627, 247] on div "**********" at bounding box center [631, 248] width 145 height 16
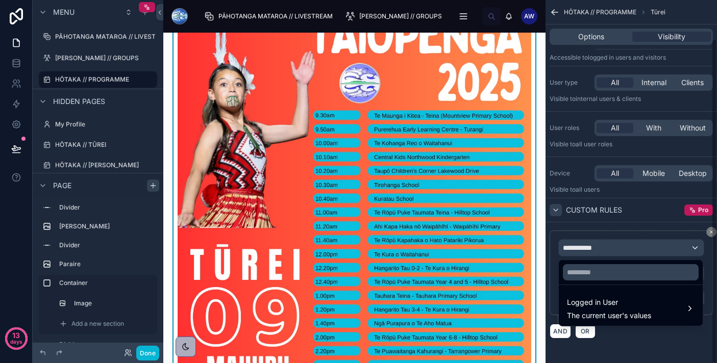
click at [631, 350] on div "scrollable content" at bounding box center [358, 181] width 717 height 363
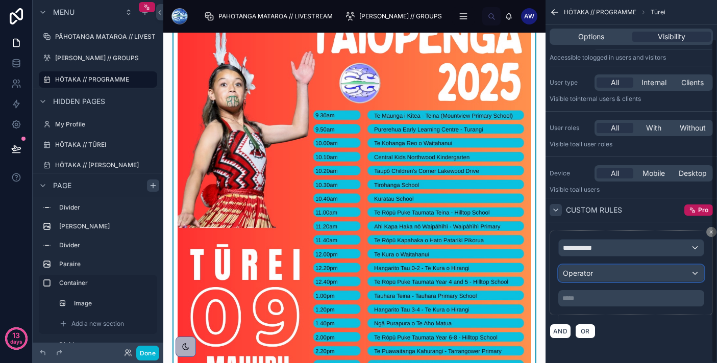
click at [617, 271] on div "Operator" at bounding box center [631, 273] width 145 height 16
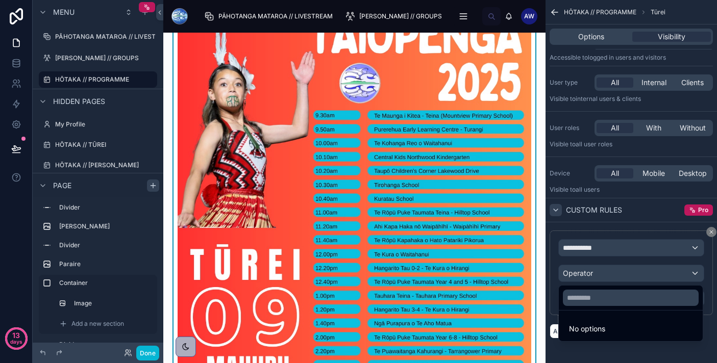
click at [613, 255] on div "scrollable content" at bounding box center [358, 181] width 717 height 363
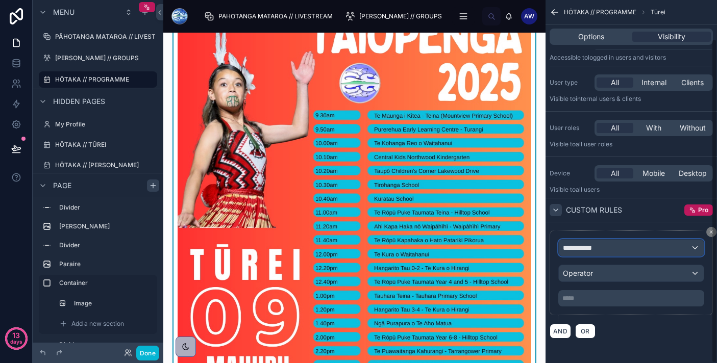
click at [613, 251] on div "**********" at bounding box center [631, 248] width 145 height 16
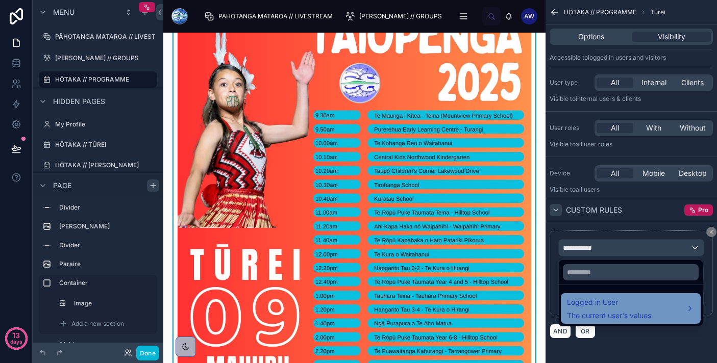
click at [622, 315] on span "The current user's values" at bounding box center [609, 316] width 84 height 10
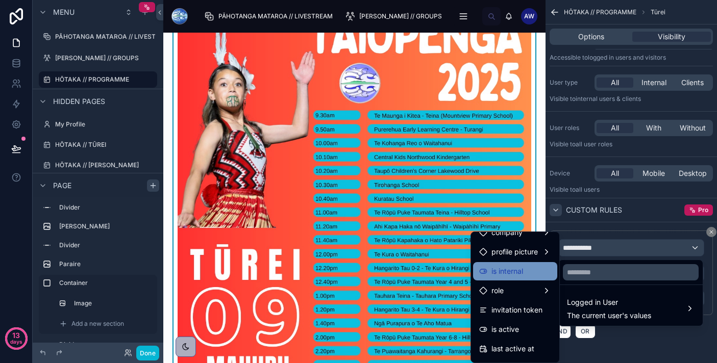
scroll to position [0, 0]
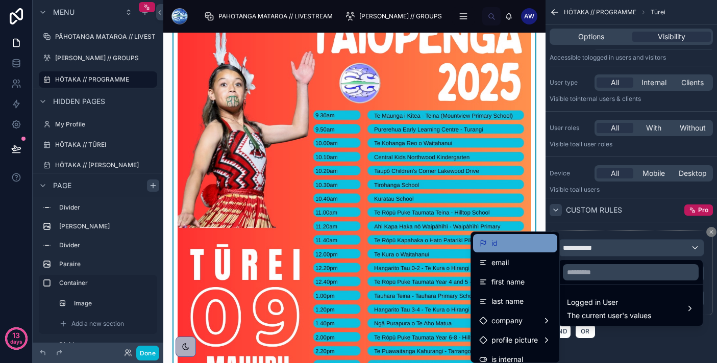
click at [526, 244] on div "id" at bounding box center [515, 243] width 72 height 12
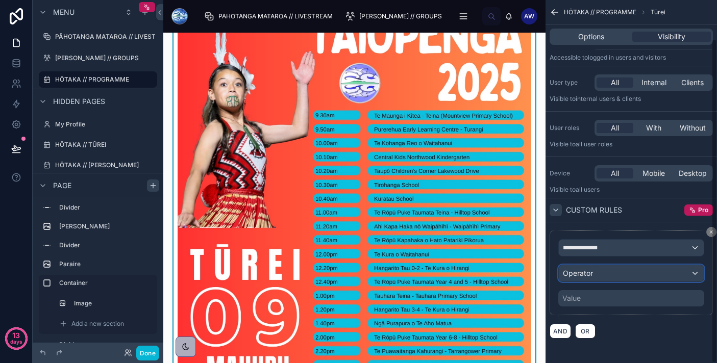
click at [630, 277] on div "Operator" at bounding box center [631, 273] width 145 height 16
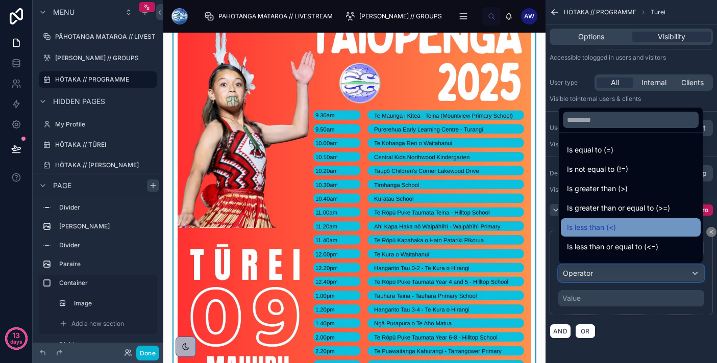
scroll to position [72, 0]
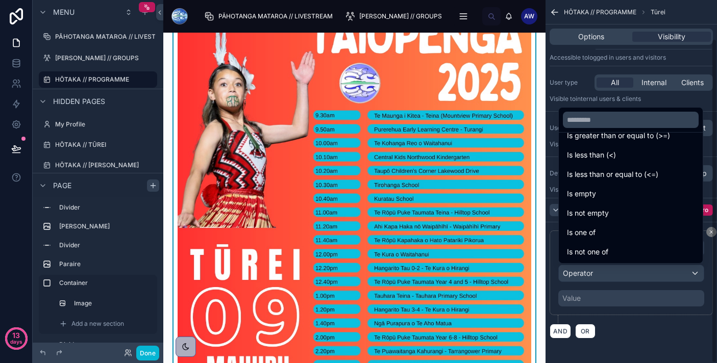
click at [645, 303] on div "scrollable content" at bounding box center [358, 181] width 717 height 363
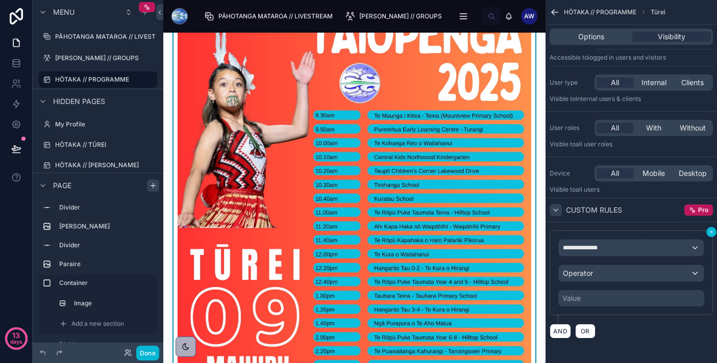
click at [708, 233] on icon "scrollable content" at bounding box center [711, 232] width 6 height 6
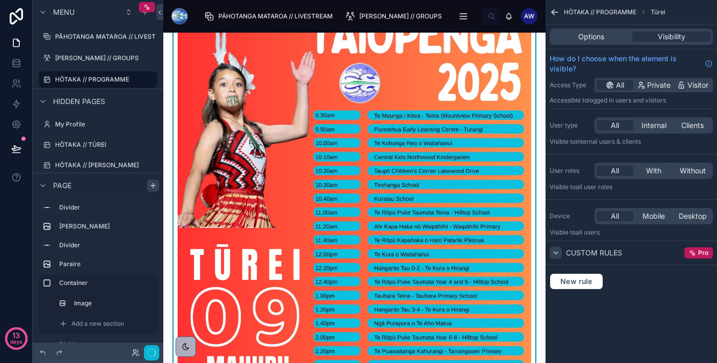
scroll to position [0, 0]
click at [596, 39] on span "Options" at bounding box center [591, 37] width 26 height 10
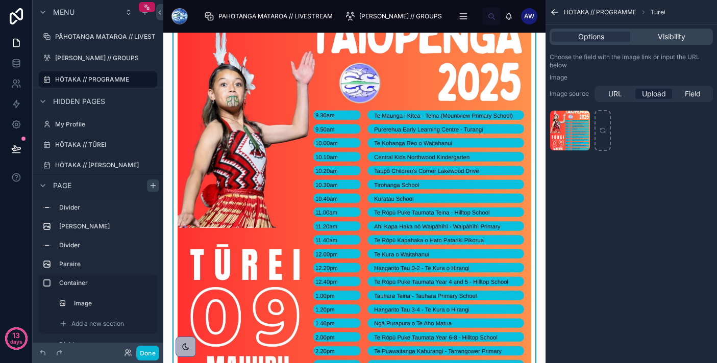
click at [430, 83] on img at bounding box center [355, 205] width 354 height 442
click at [155, 187] on icon "scrollable content" at bounding box center [153, 186] width 8 height 8
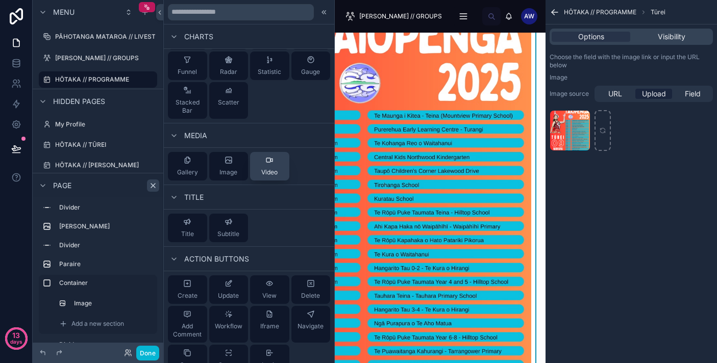
scroll to position [369, 0]
click at [189, 168] on div "Gallery" at bounding box center [187, 168] width 21 height 20
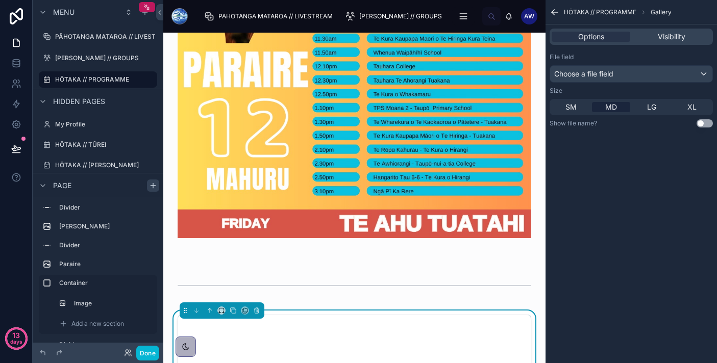
scroll to position [2504, 0]
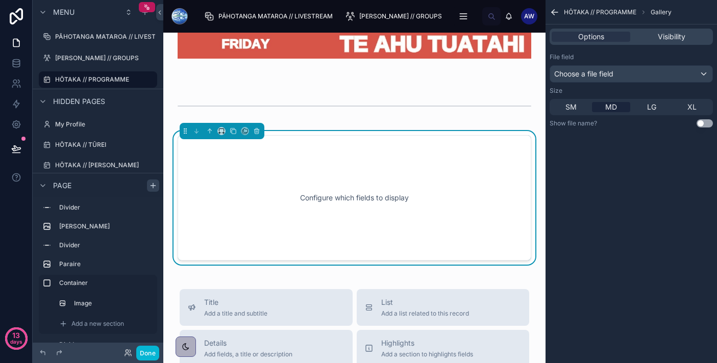
click at [356, 162] on div "Configure which fields to display" at bounding box center [354, 198] width 320 height 92
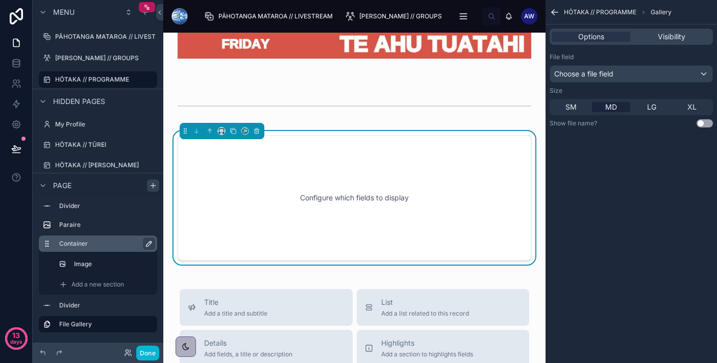
scroll to position [7, 0]
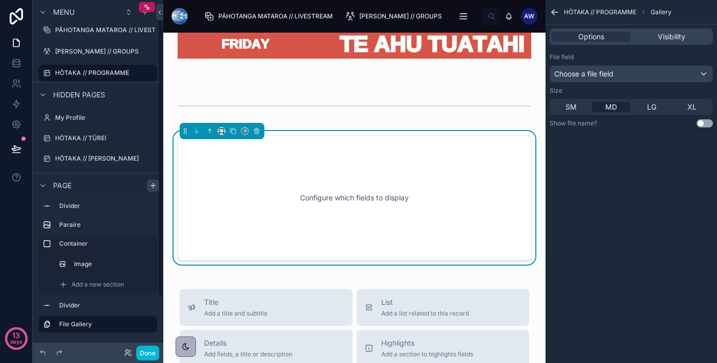
click at [341, 220] on div "Configure which fields to display" at bounding box center [354, 198] width 320 height 92
click at [675, 69] on div "Choose a file field" at bounding box center [631, 74] width 162 height 16
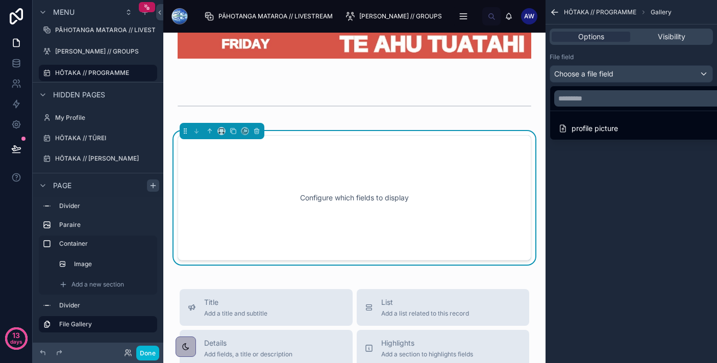
click at [633, 159] on div "scrollable content" at bounding box center [358, 181] width 717 height 363
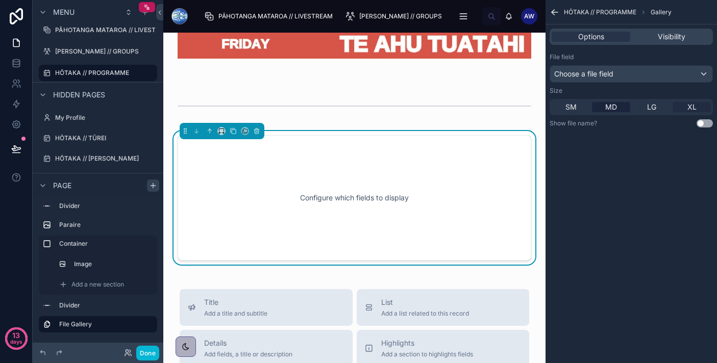
click at [692, 108] on span "XL" at bounding box center [691, 107] width 9 height 10
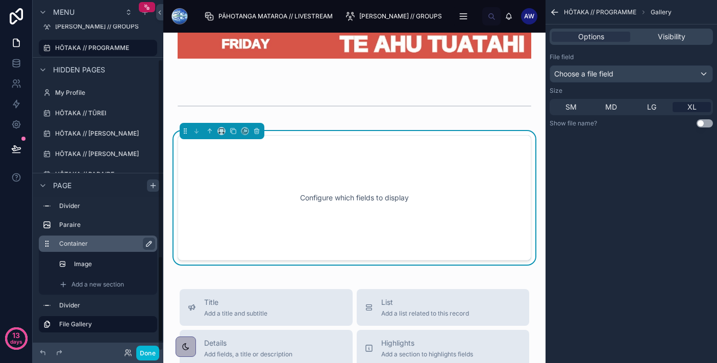
scroll to position [71, 0]
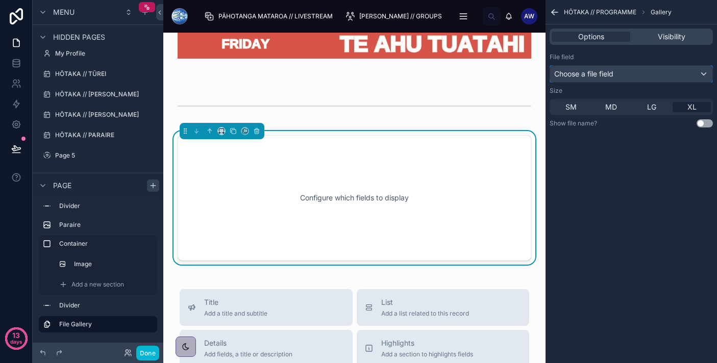
click at [585, 71] on span "Choose a file field" at bounding box center [583, 73] width 59 height 9
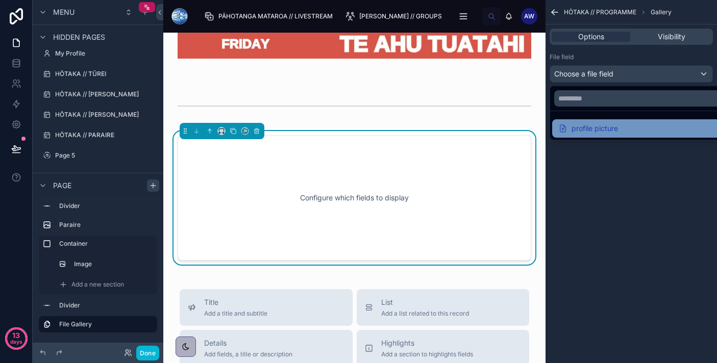
click at [588, 133] on div "profile picture" at bounding box center [588, 128] width 60 height 12
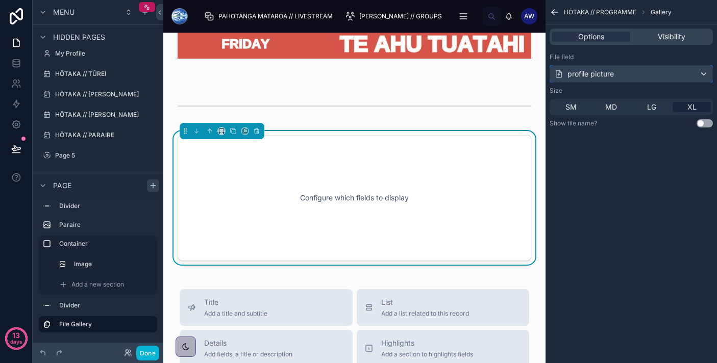
click at [647, 76] on div "profile picture" at bounding box center [631, 74] width 162 height 16
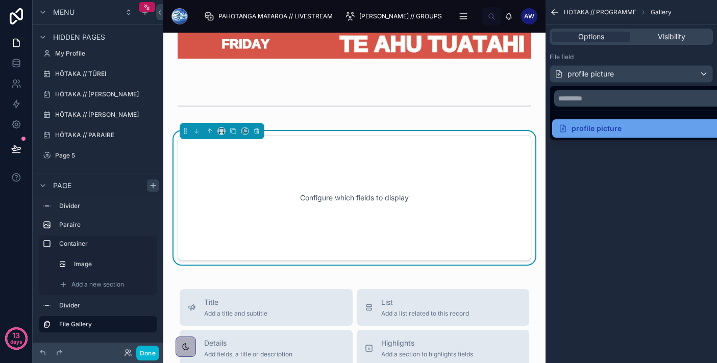
click at [597, 127] on div "profile picture" at bounding box center [589, 128] width 63 height 12
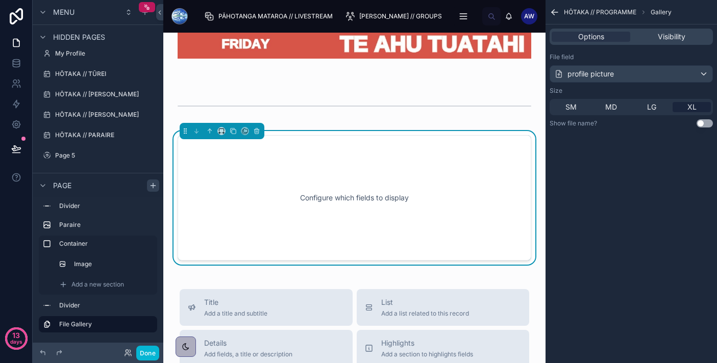
click at [691, 110] on span "XL" at bounding box center [691, 107] width 9 height 10
click at [680, 72] on div "profile picture" at bounding box center [631, 74] width 162 height 16
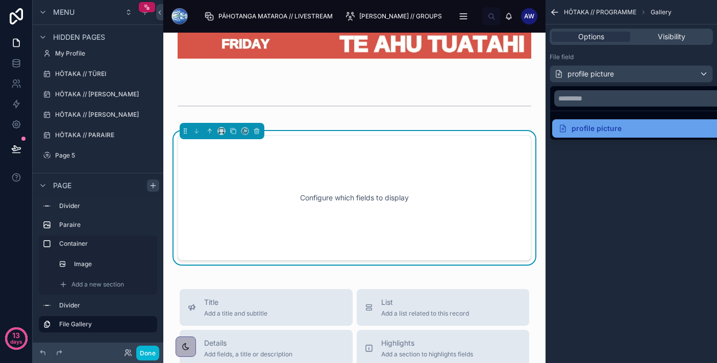
click at [599, 127] on div "profile picture" at bounding box center [589, 128] width 63 height 12
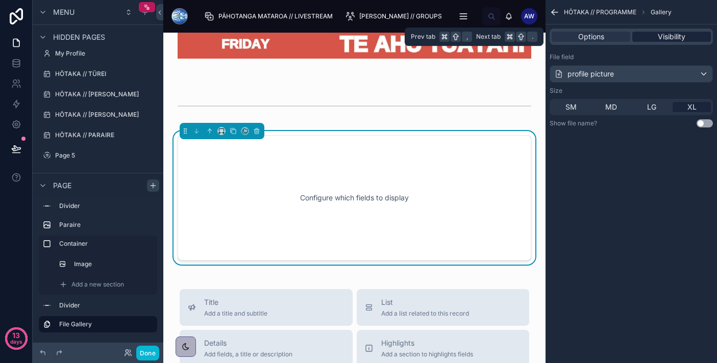
click at [667, 37] on span "Visibility" at bounding box center [672, 37] width 28 height 10
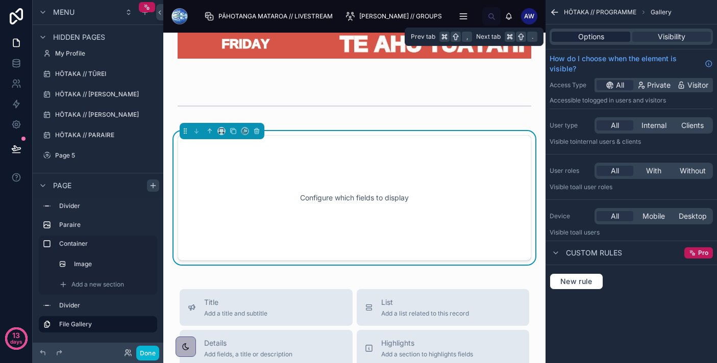
click at [594, 41] on span "Options" at bounding box center [591, 37] width 26 height 10
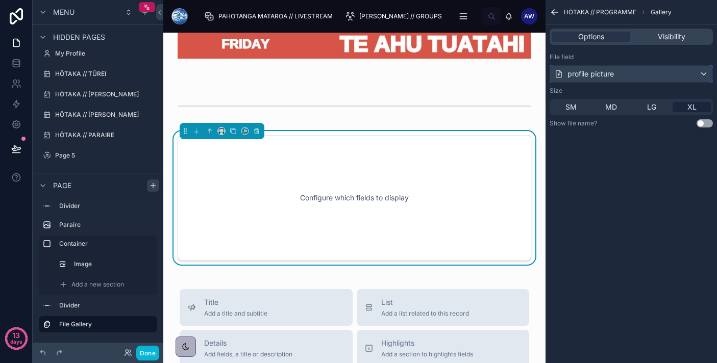
click at [614, 71] on div "profile picture" at bounding box center [584, 74] width 60 height 10
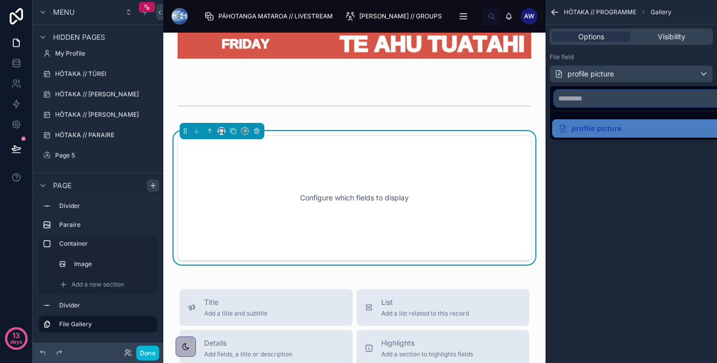
click at [590, 103] on input "text" at bounding box center [643, 98] width 178 height 16
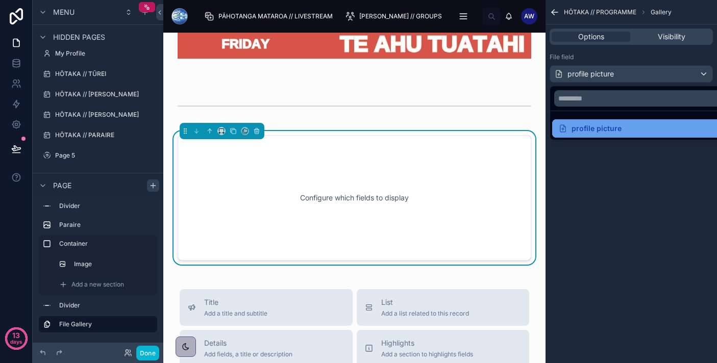
click at [571, 129] on div "profile picture" at bounding box center [589, 128] width 63 height 12
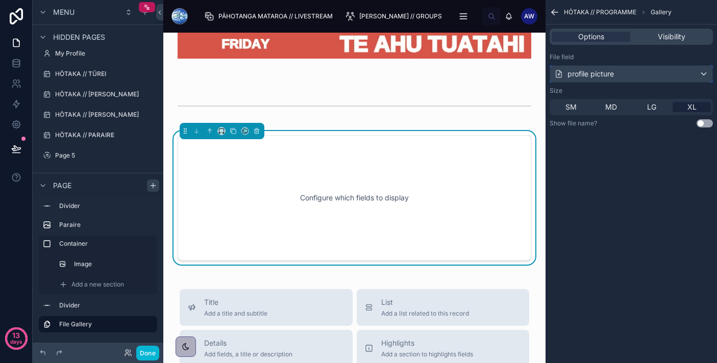
click at [559, 75] on icon "scrollable content" at bounding box center [558, 73] width 9 height 9
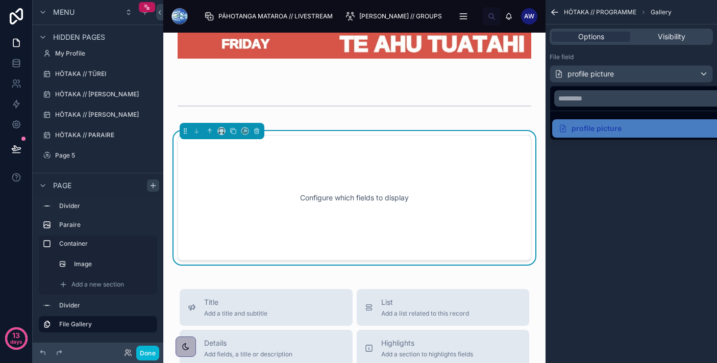
click at [583, 187] on div "scrollable content" at bounding box center [358, 181] width 717 height 363
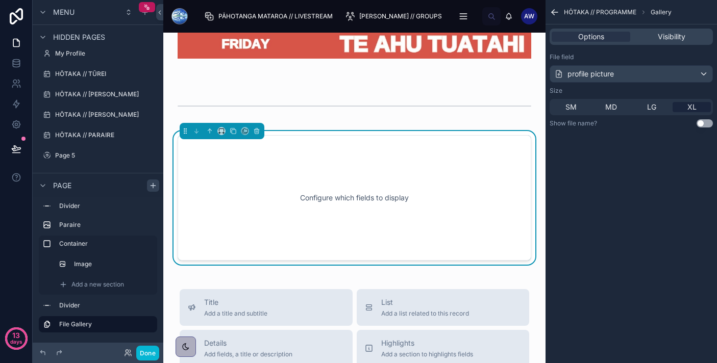
click at [420, 183] on div "Configure which fields to display" at bounding box center [354, 198] width 320 height 92
click at [109, 324] on label "File Gallery" at bounding box center [104, 325] width 90 height 8
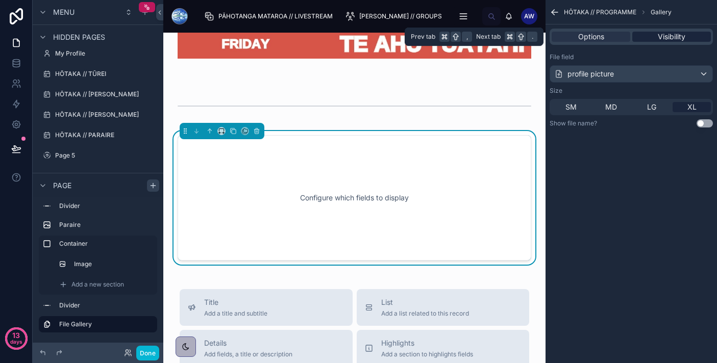
click at [674, 32] on span "Visibility" at bounding box center [672, 37] width 28 height 10
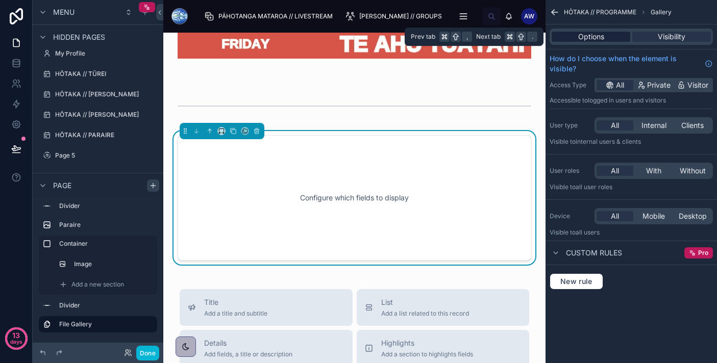
click at [608, 36] on div "Options" at bounding box center [591, 37] width 79 height 10
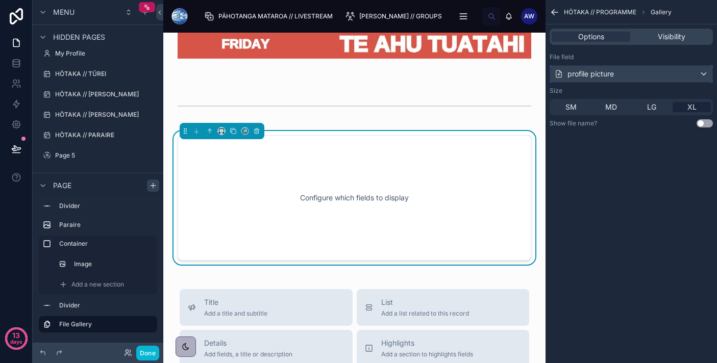
click at [652, 70] on div "profile picture" at bounding box center [631, 74] width 162 height 16
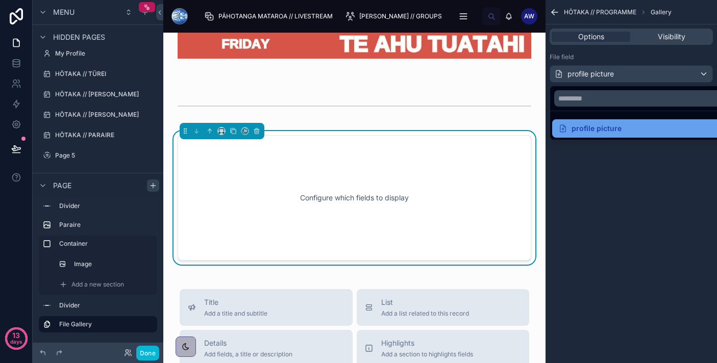
click at [602, 131] on div "profile picture" at bounding box center [589, 128] width 63 height 12
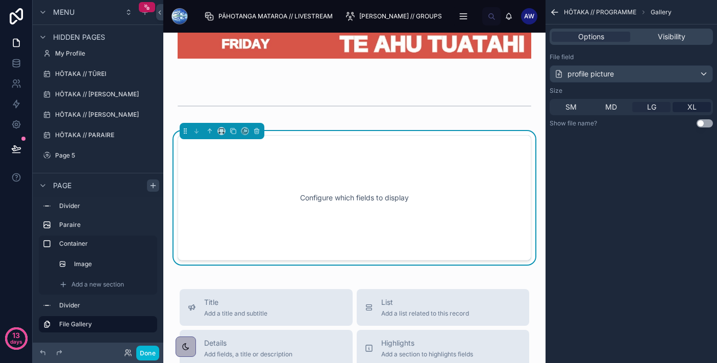
click at [645, 107] on div "LG" at bounding box center [651, 107] width 38 height 10
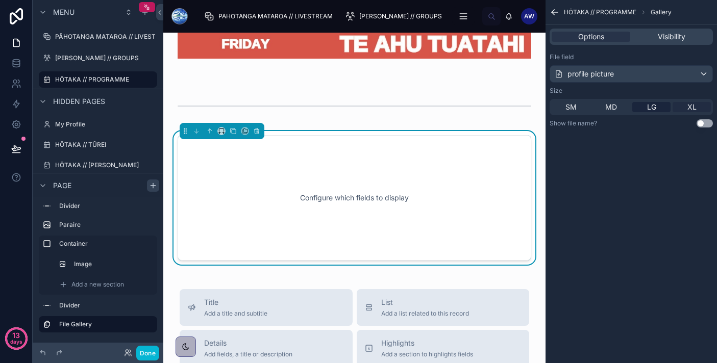
click at [689, 107] on span "XL" at bounding box center [691, 107] width 9 height 10
click at [149, 324] on icon "scrollable content" at bounding box center [149, 325] width 8 height 8
click at [149, 324] on icon "scrollable content" at bounding box center [146, 325] width 5 height 4
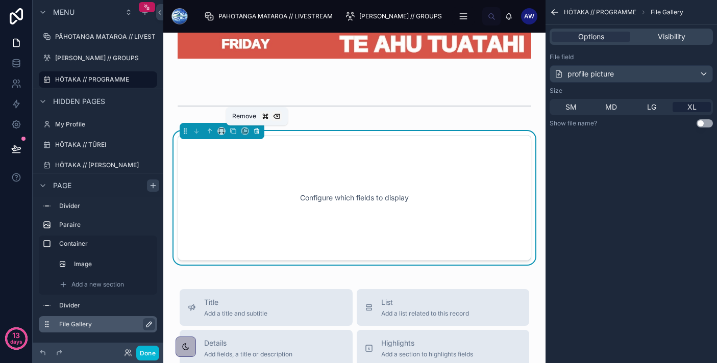
click at [254, 131] on icon at bounding box center [256, 131] width 7 height 7
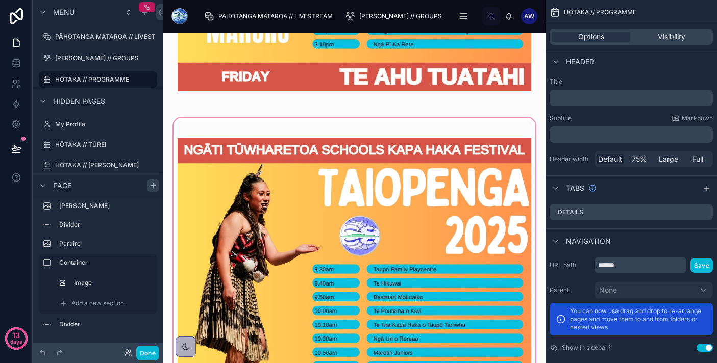
scroll to position [1983, 0]
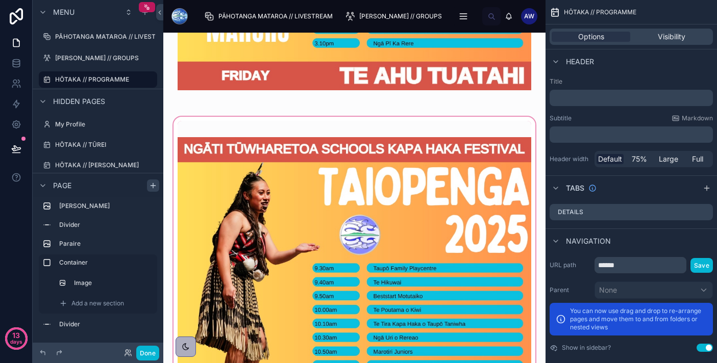
click at [297, 188] on div at bounding box center [354, 358] width 366 height 487
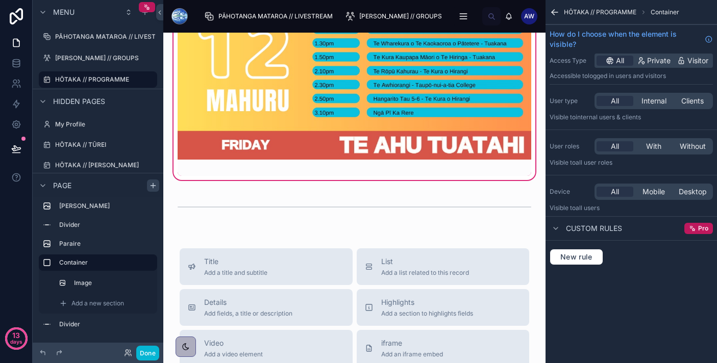
scroll to position [2413, 0]
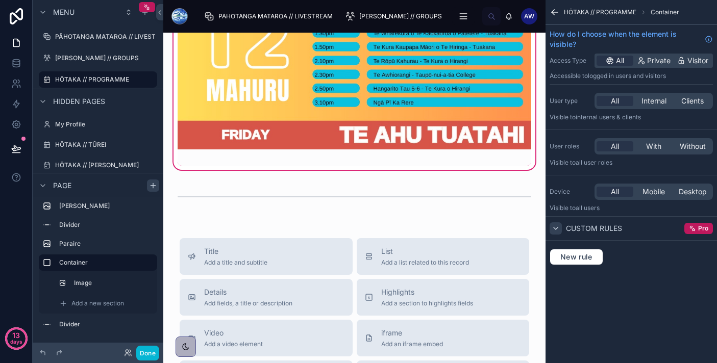
click at [558, 230] on icon "scrollable content" at bounding box center [556, 229] width 8 height 8
click at [585, 253] on span "New rule" at bounding box center [576, 257] width 40 height 9
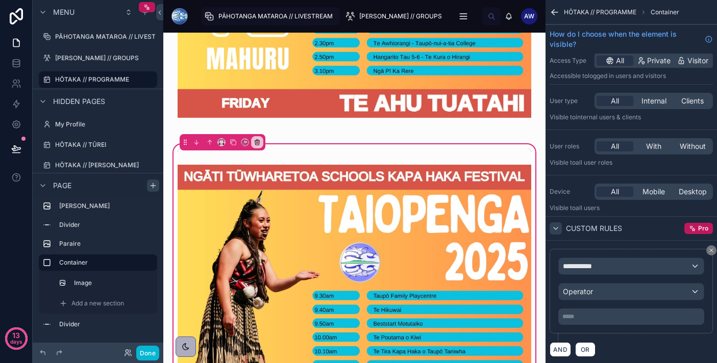
scroll to position [1949, 0]
